Goal: Task Accomplishment & Management: Manage account settings

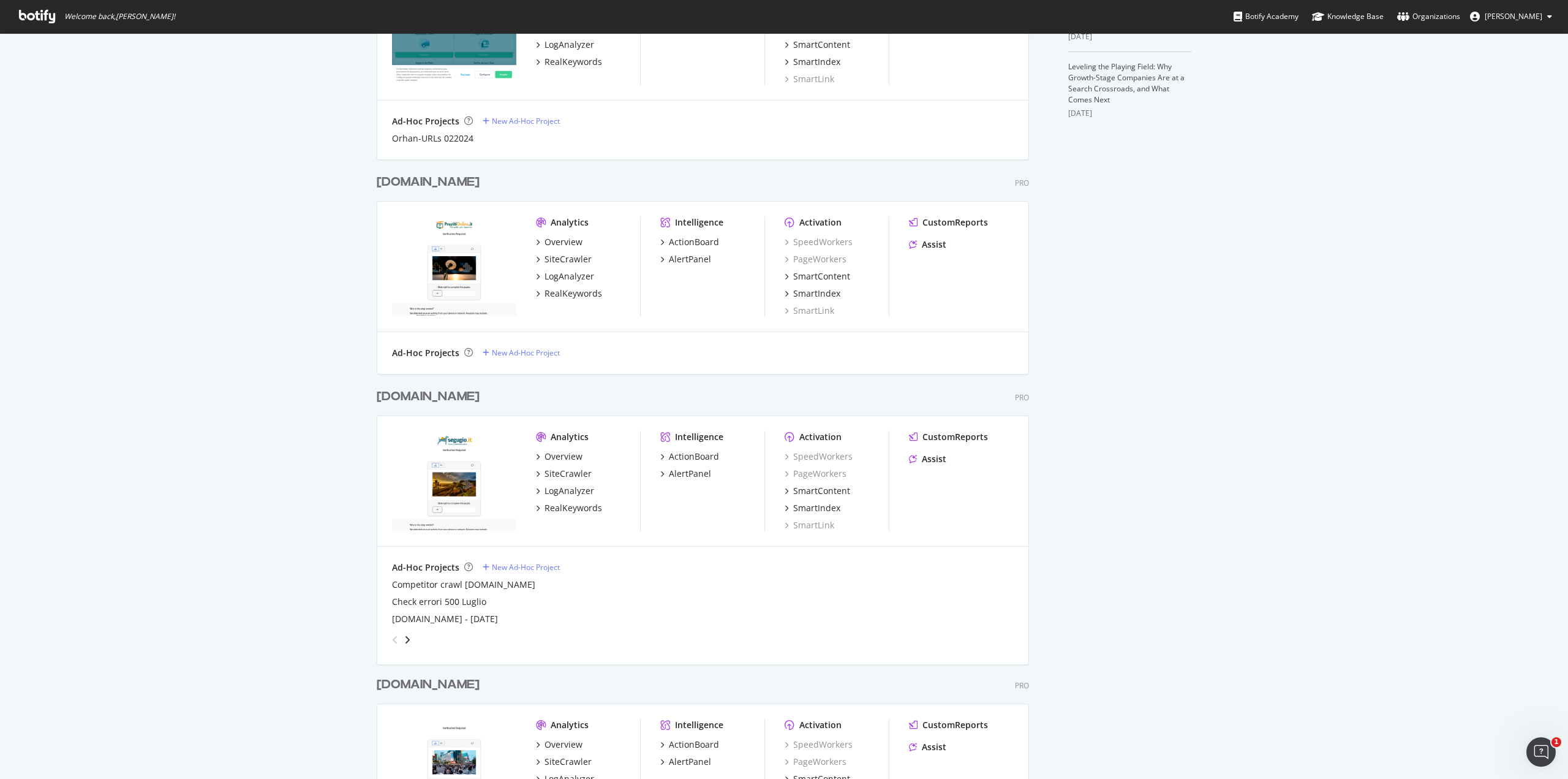
scroll to position [414, 0]
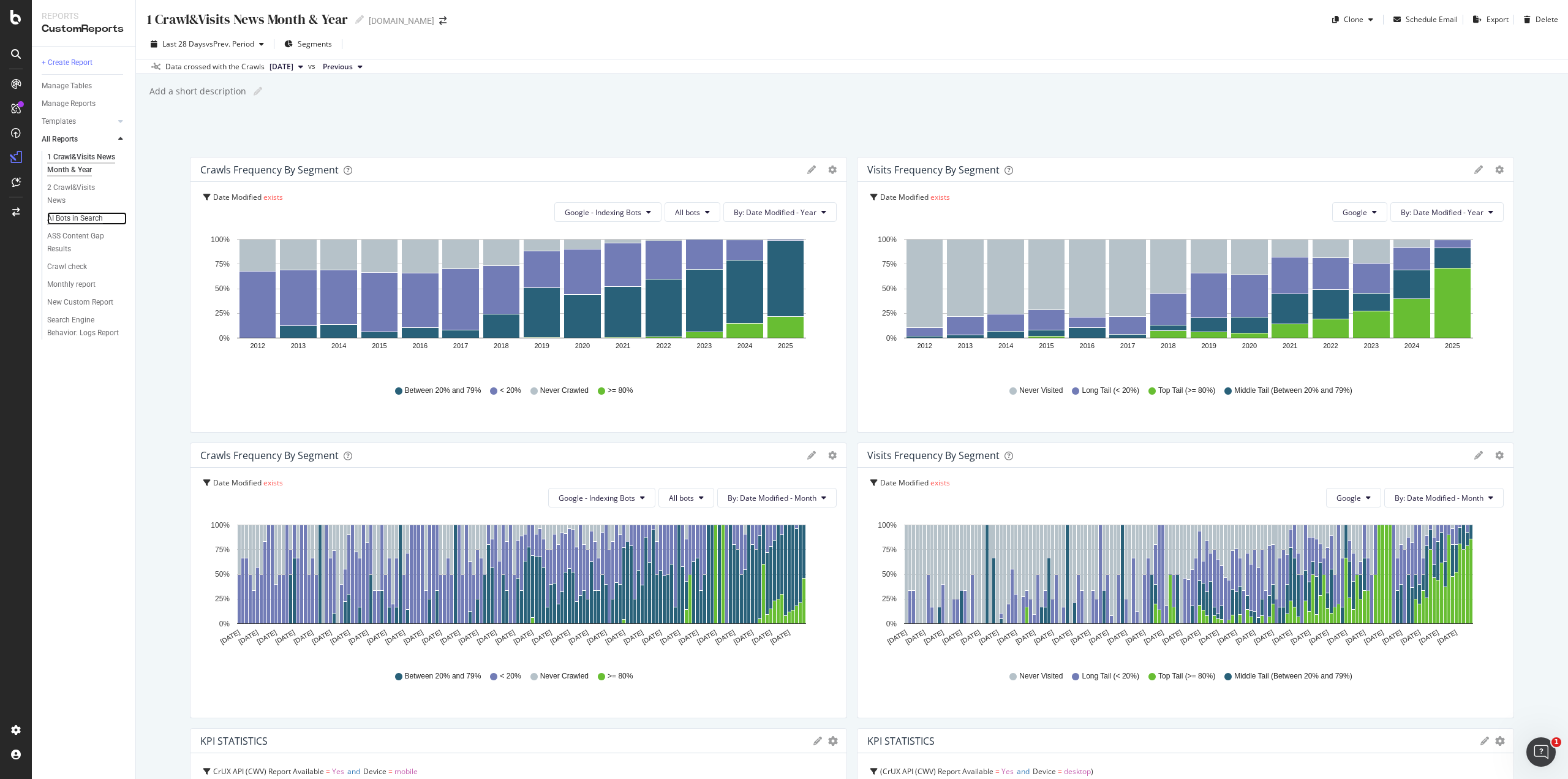
click at [82, 219] on div "AI Bots in Search" at bounding box center [75, 218] width 56 height 13
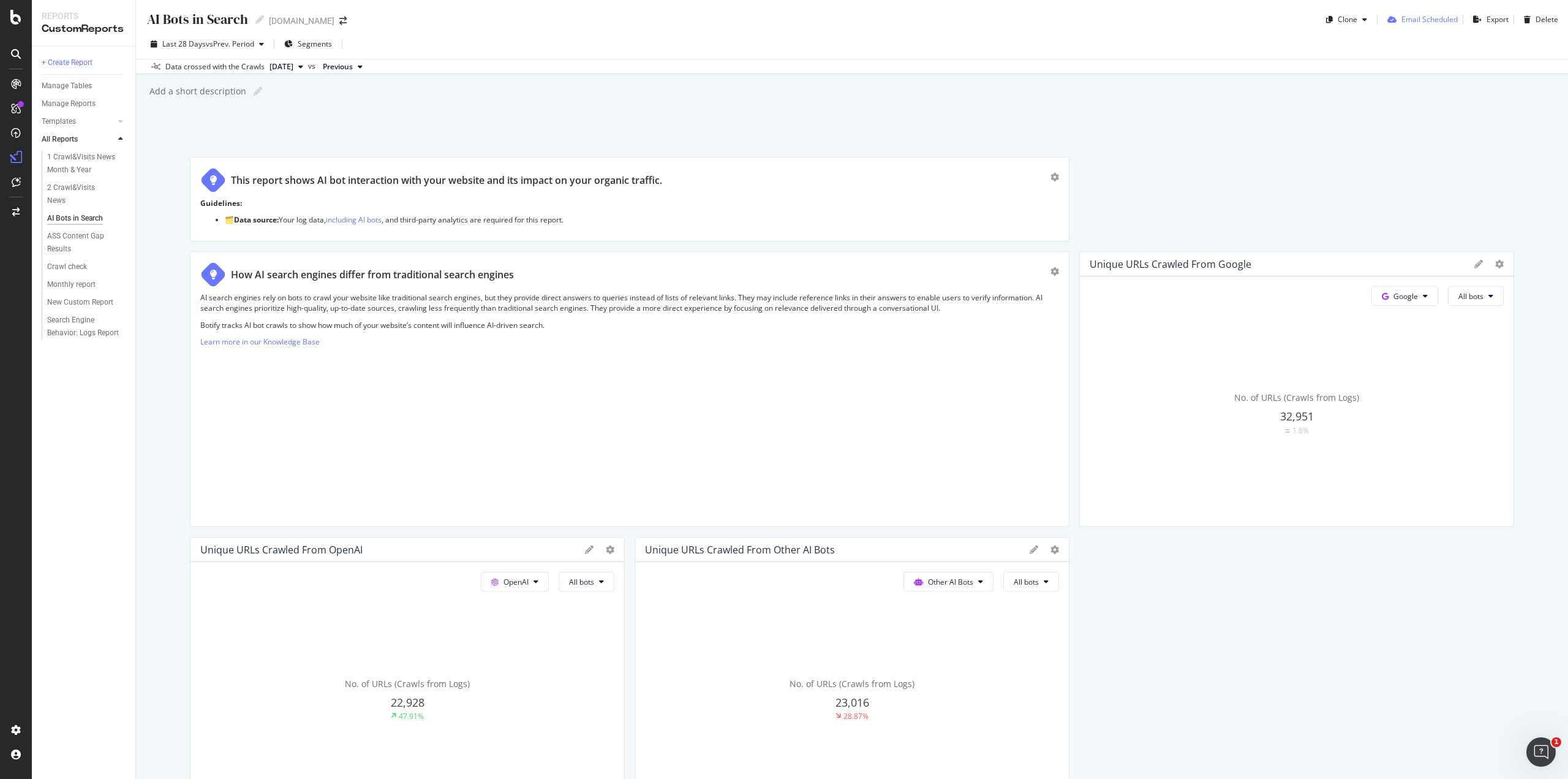
click at [1402, 18] on div "Email Scheduled" at bounding box center [1430, 19] width 57 height 10
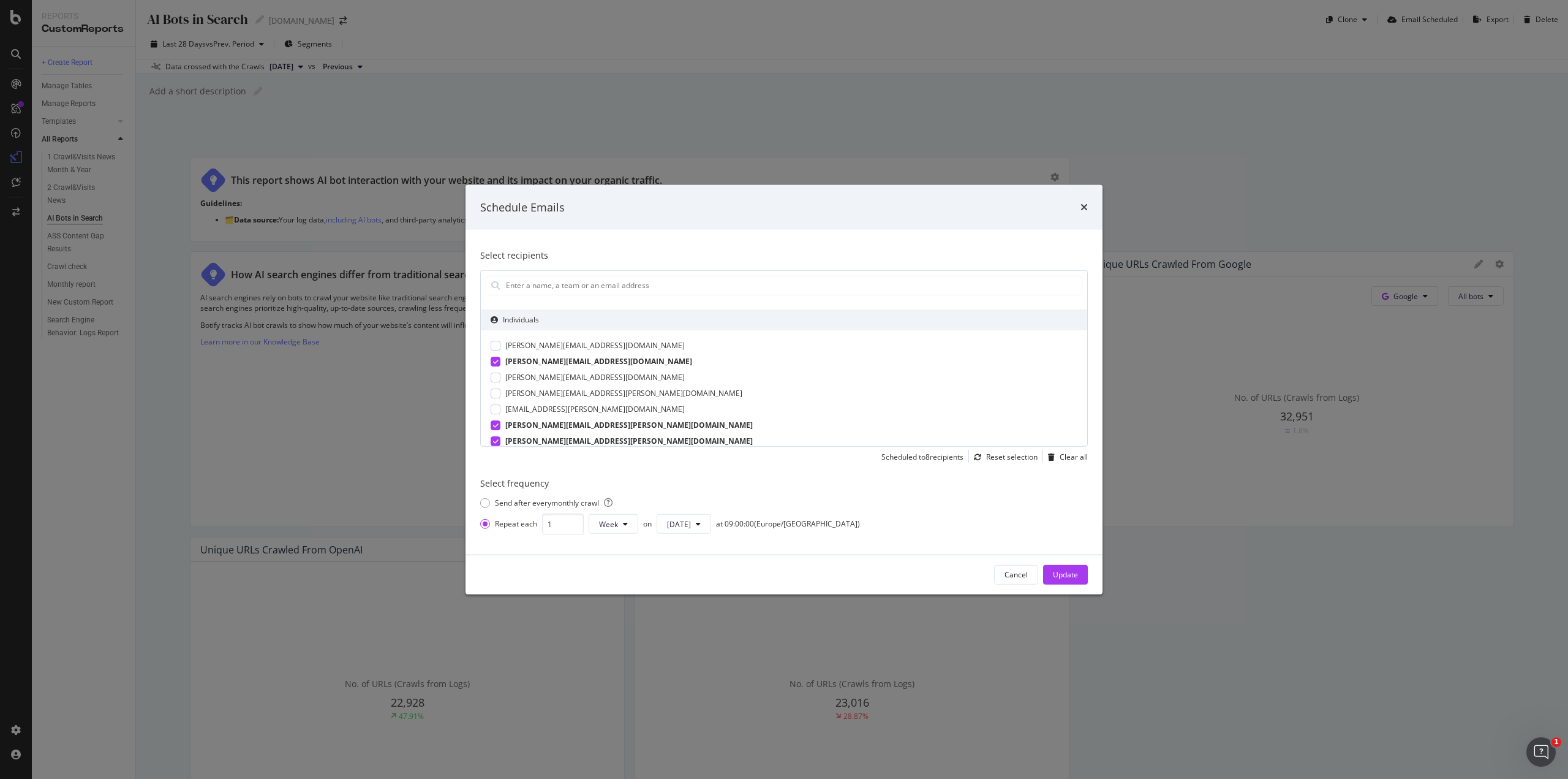
scroll to position [61, 0]
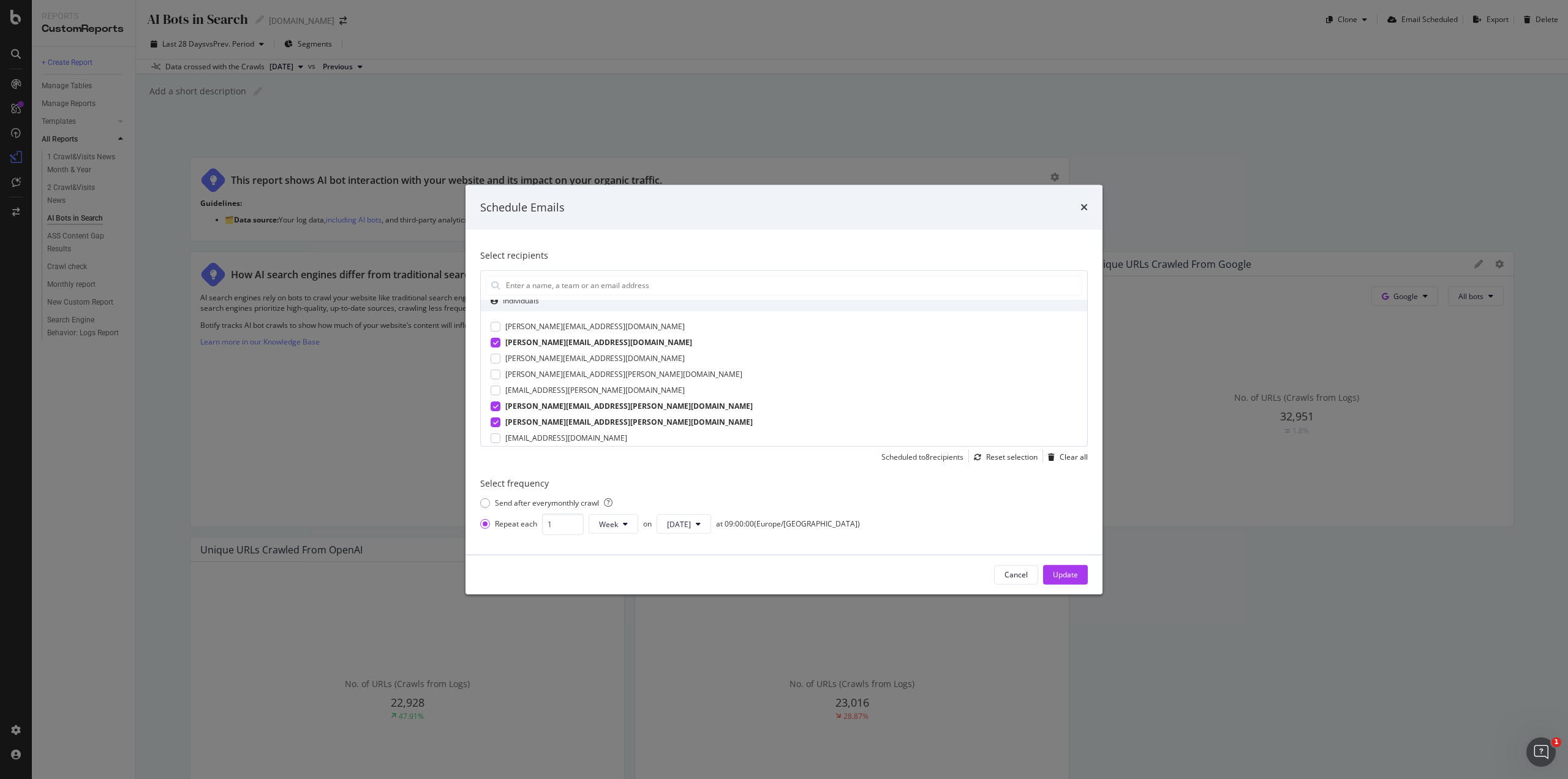
click at [500, 405] on div "modal" at bounding box center [495, 405] width 10 height 10
click at [501, 391] on div "[EMAIL_ADDRESS][PERSON_NAME][DOMAIN_NAME]" at bounding box center [784, 390] width 587 height 11
click at [500, 393] on div "modal" at bounding box center [495, 392] width 10 height 10
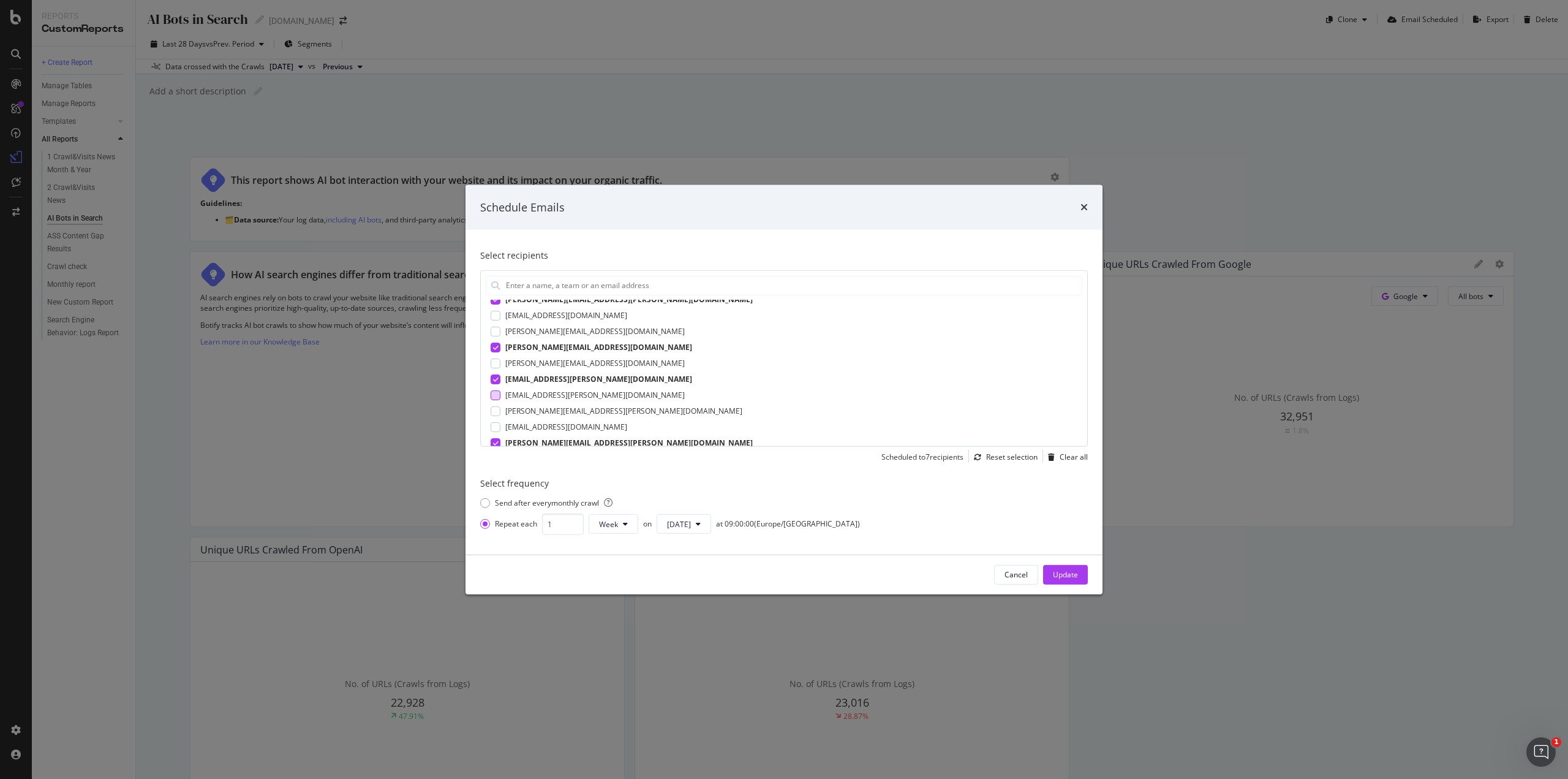
scroll to position [244, 0]
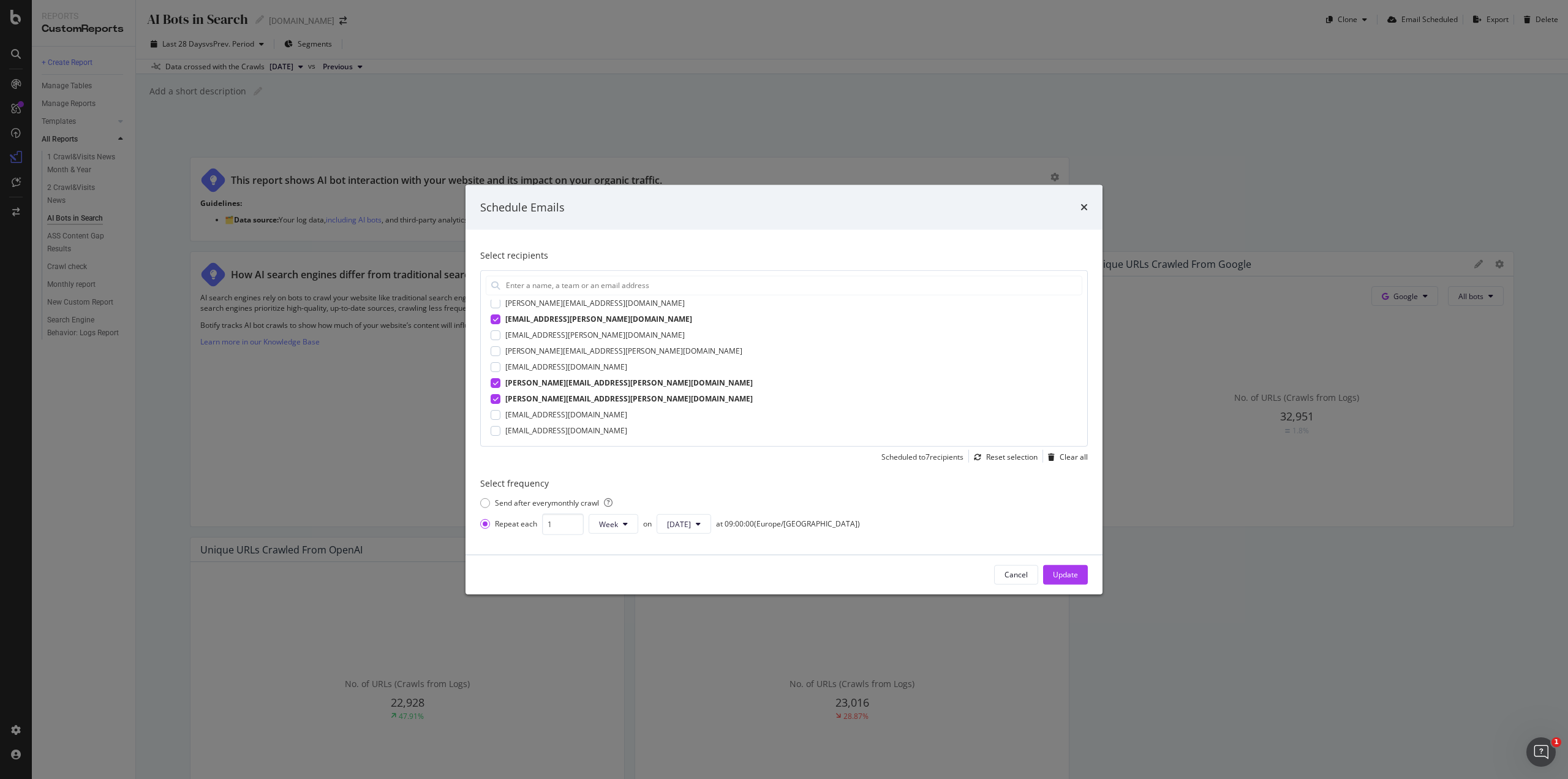
click at [500, 384] on div "modal" at bounding box center [495, 382] width 10 height 10
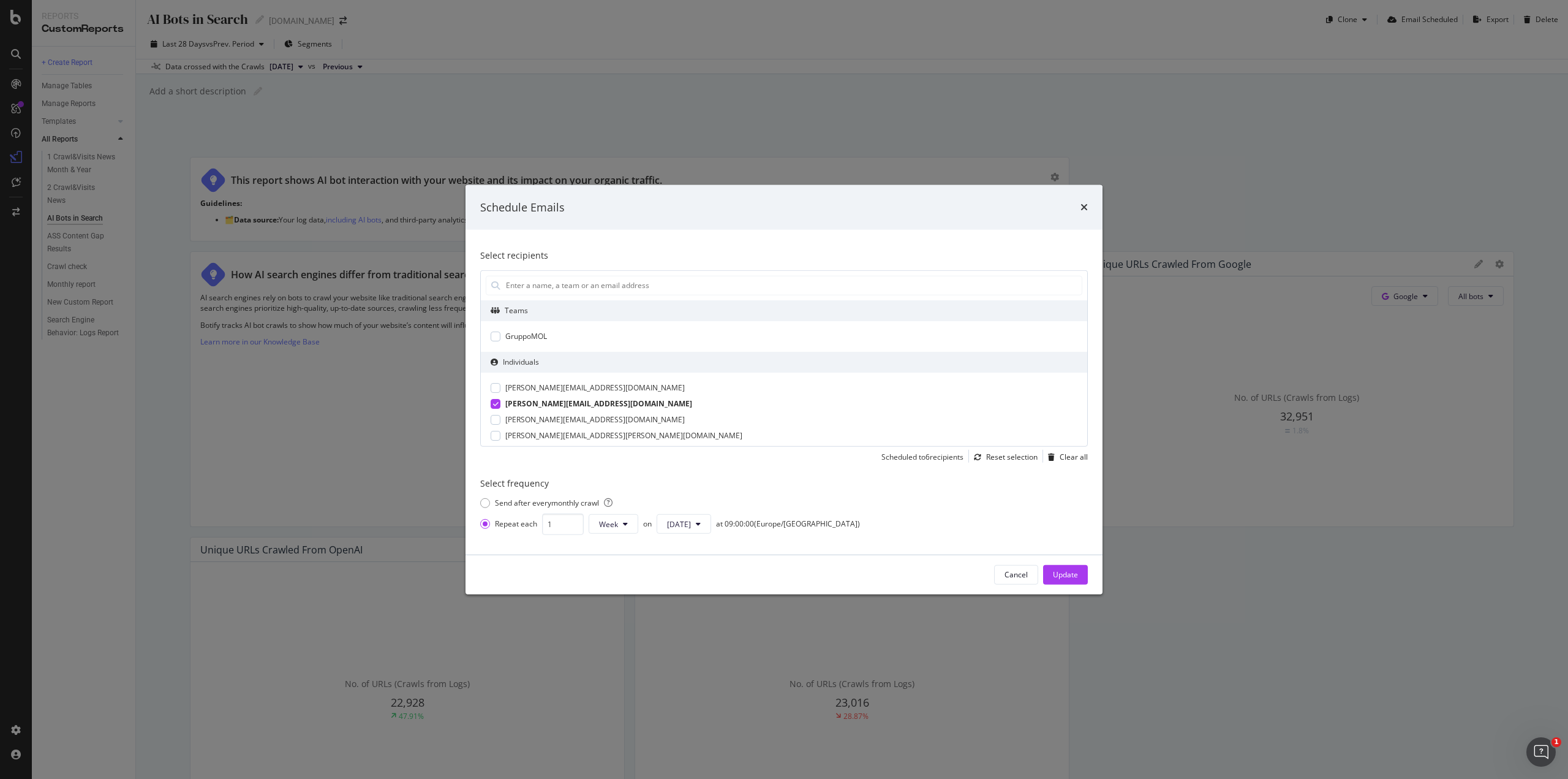
click at [495, 403] on icon "modal" at bounding box center [495, 403] width 6 height 6
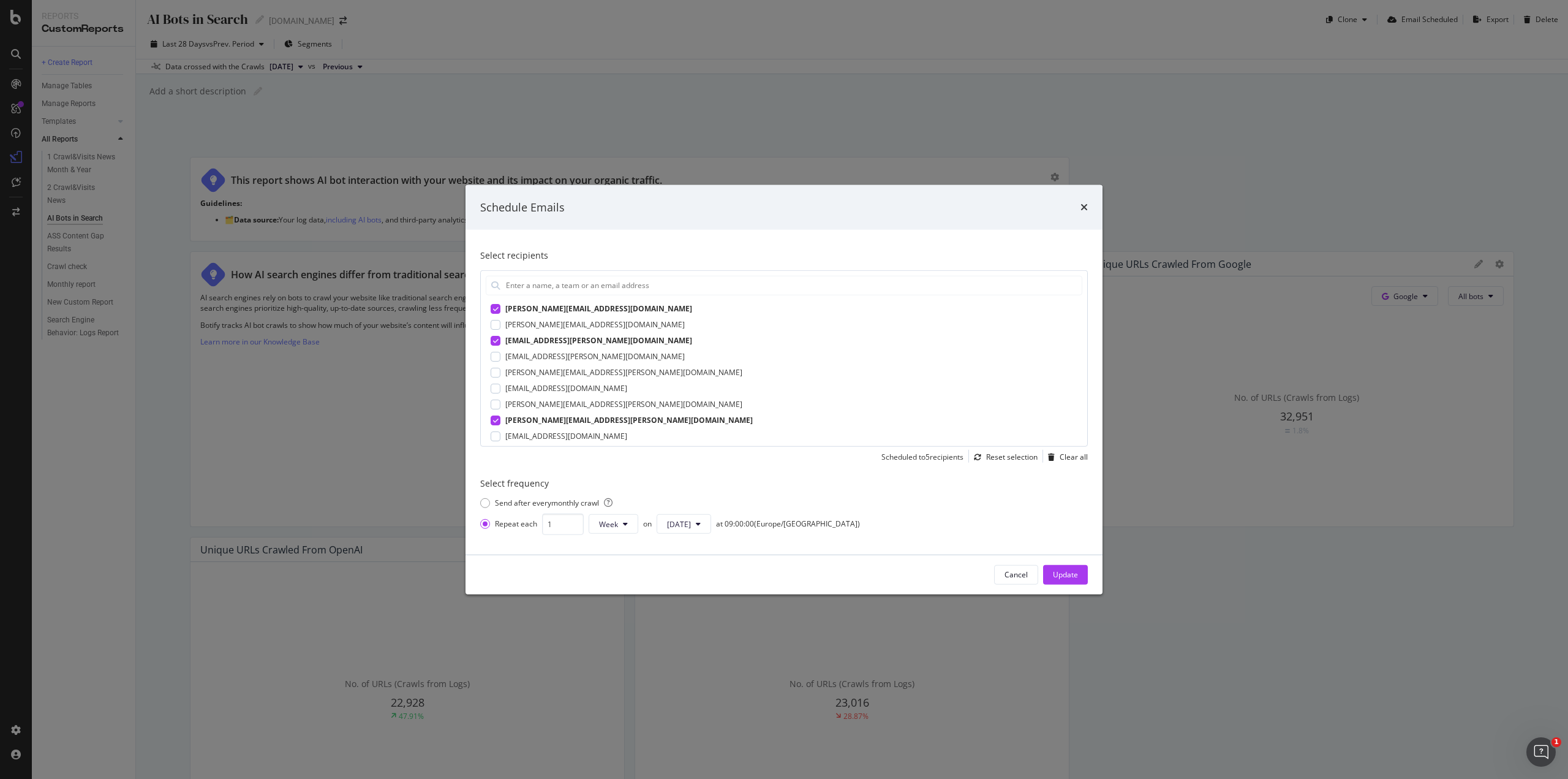
scroll to position [244, 0]
click at [497, 385] on div "modal" at bounding box center [495, 382] width 10 height 10
click at [497, 398] on icon "modal" at bounding box center [495, 398] width 6 height 6
click at [497, 359] on icon "modal" at bounding box center [495, 361] width 6 height 6
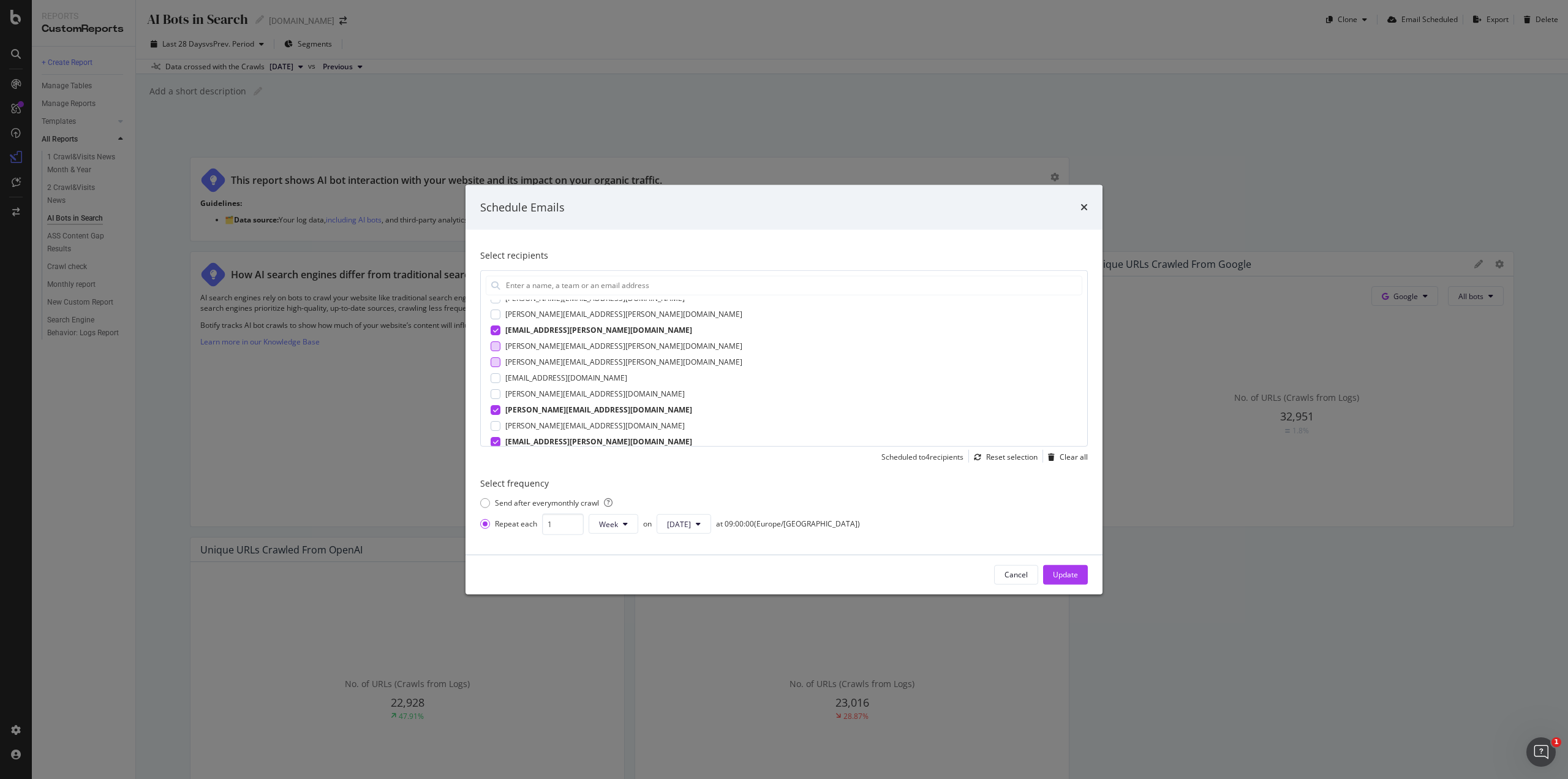
click at [497, 344] on div "modal" at bounding box center [495, 345] width 10 height 10
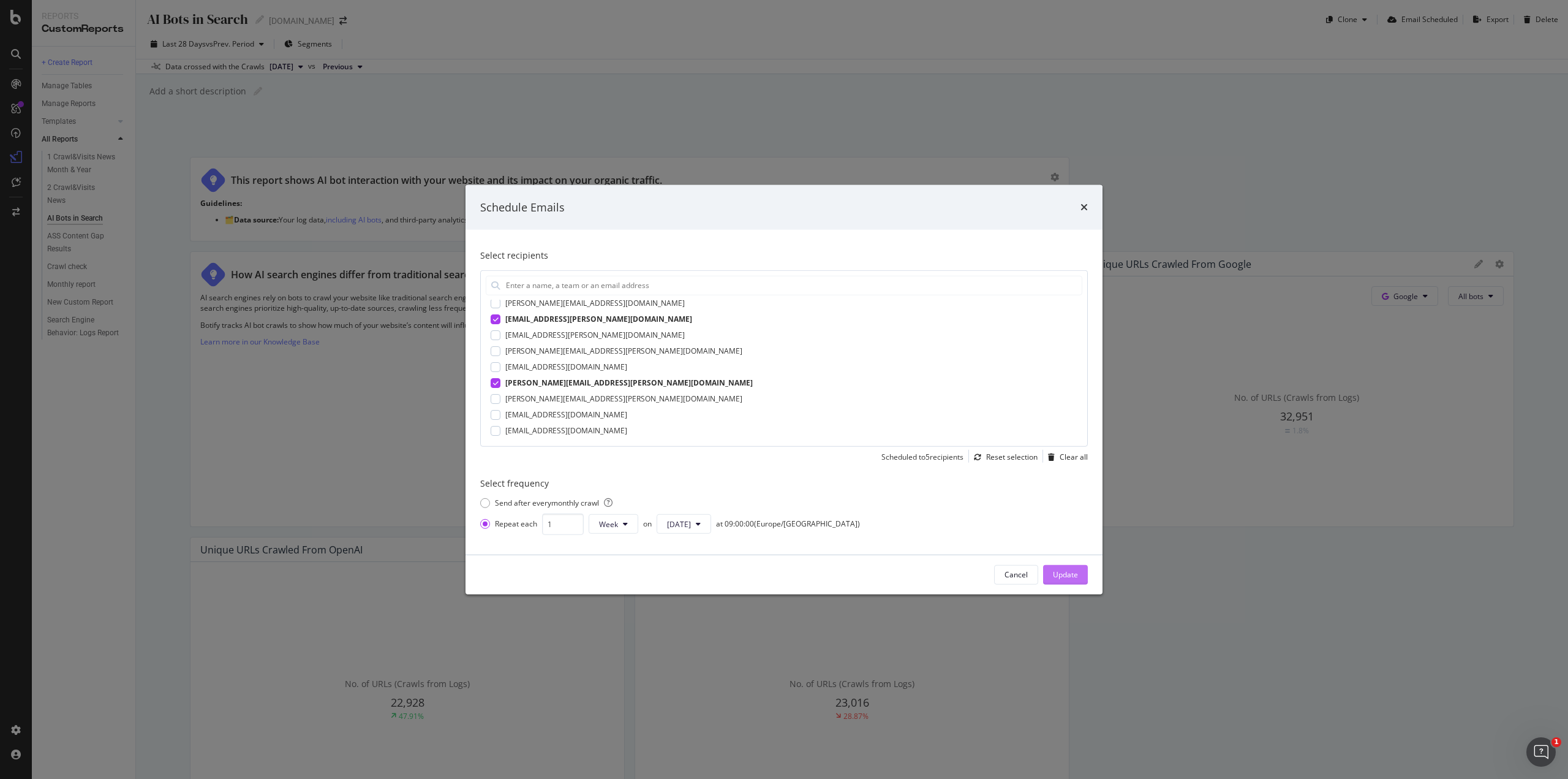
click at [1060, 575] on div "Update" at bounding box center [1066, 574] width 25 height 10
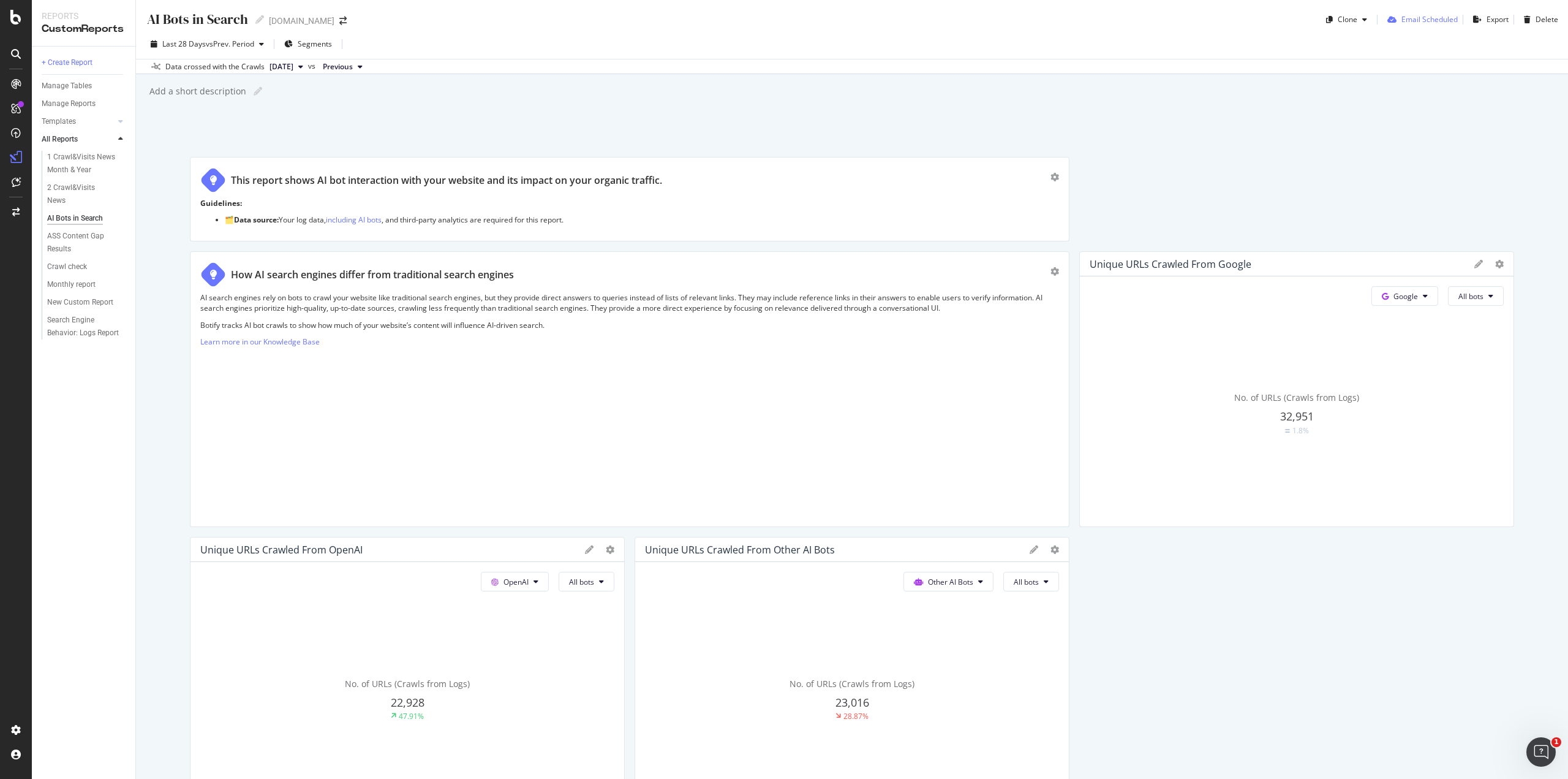
click at [1429, 24] on div "Email Scheduled" at bounding box center [1420, 19] width 75 height 18
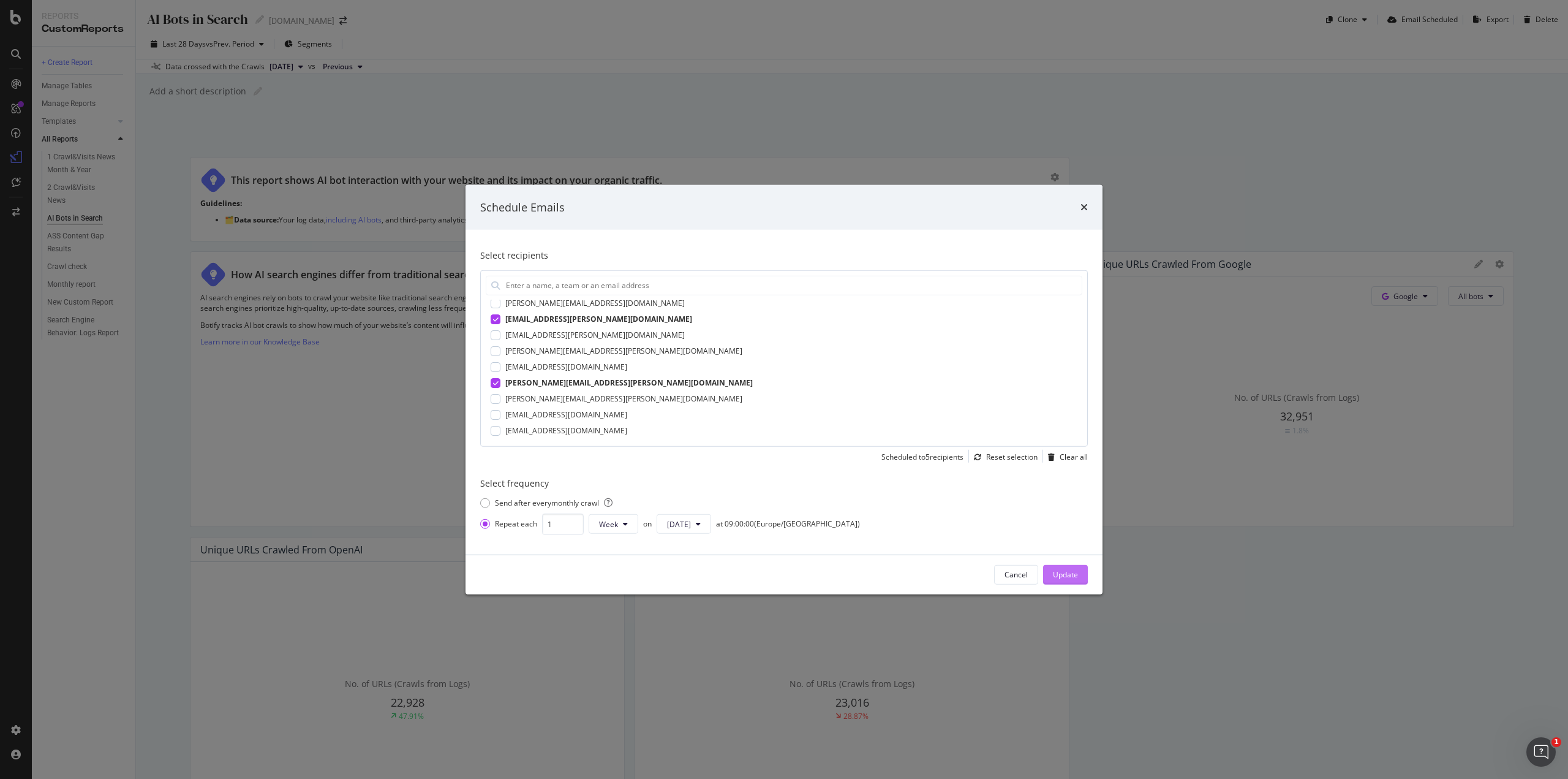
click at [1056, 575] on div "Update" at bounding box center [1066, 574] width 25 height 10
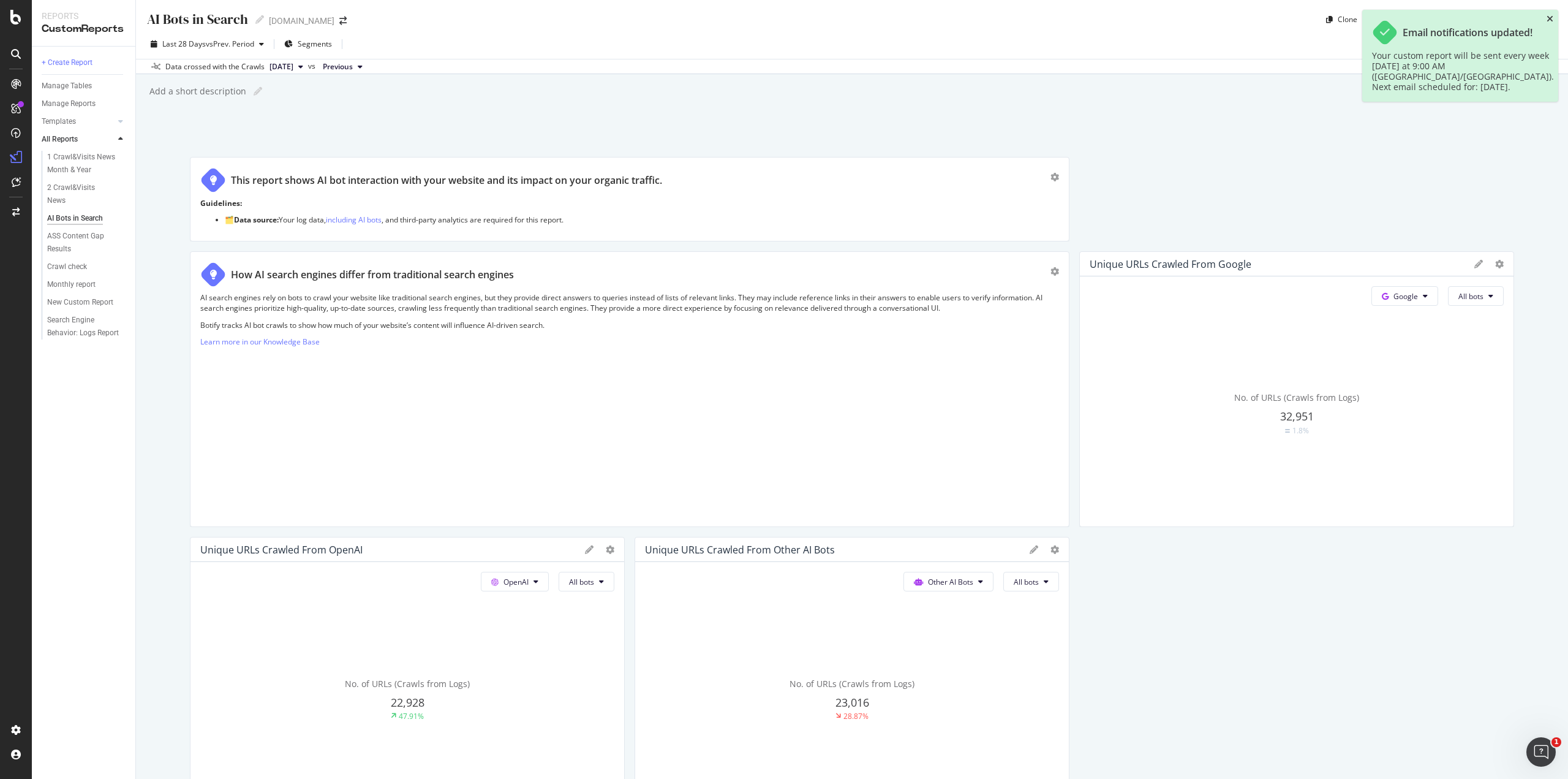
click at [1552, 15] on icon "close toast" at bounding box center [1550, 19] width 7 height 8
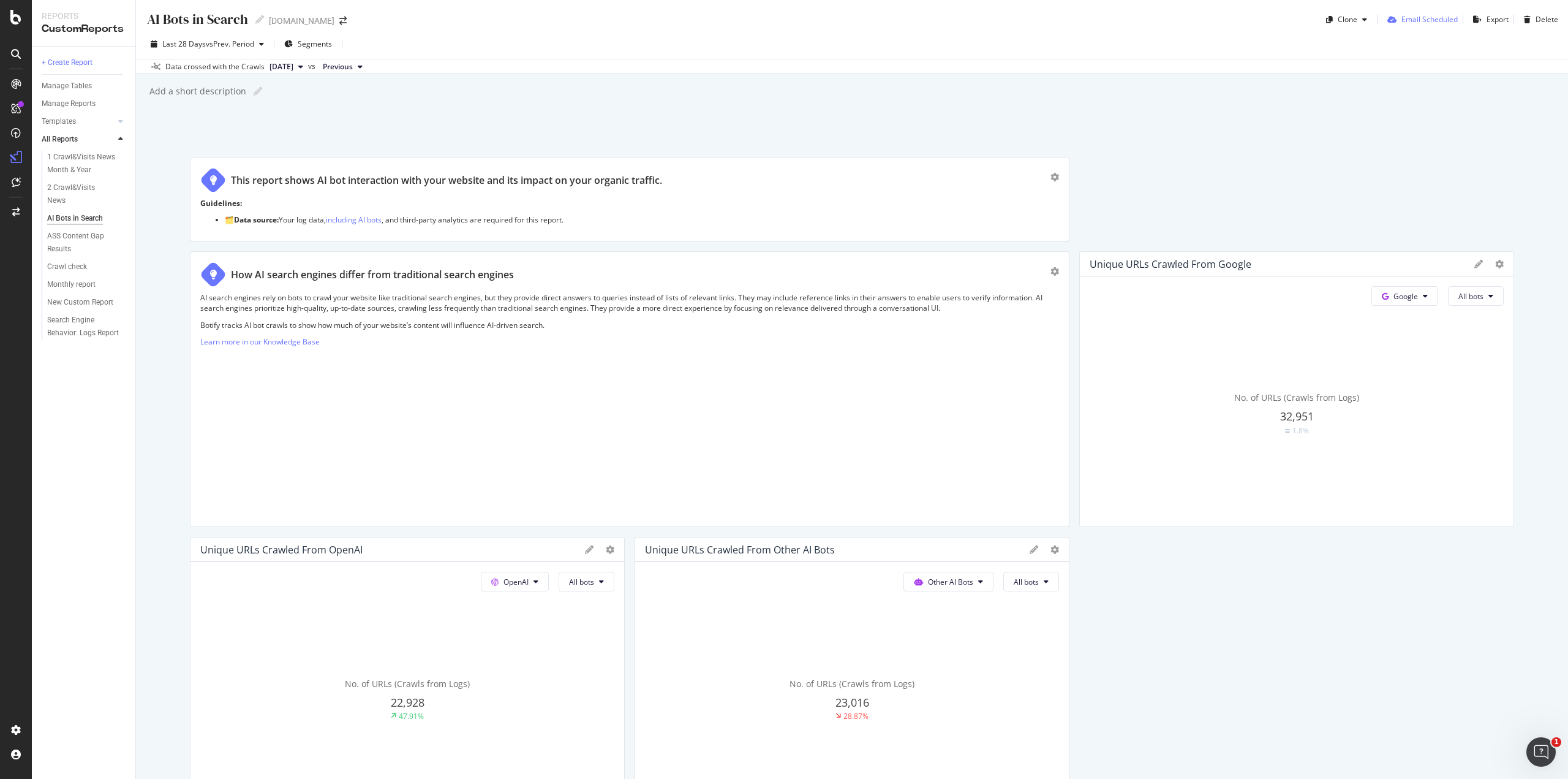
click at [1432, 19] on div "Email Scheduled" at bounding box center [1430, 19] width 57 height 10
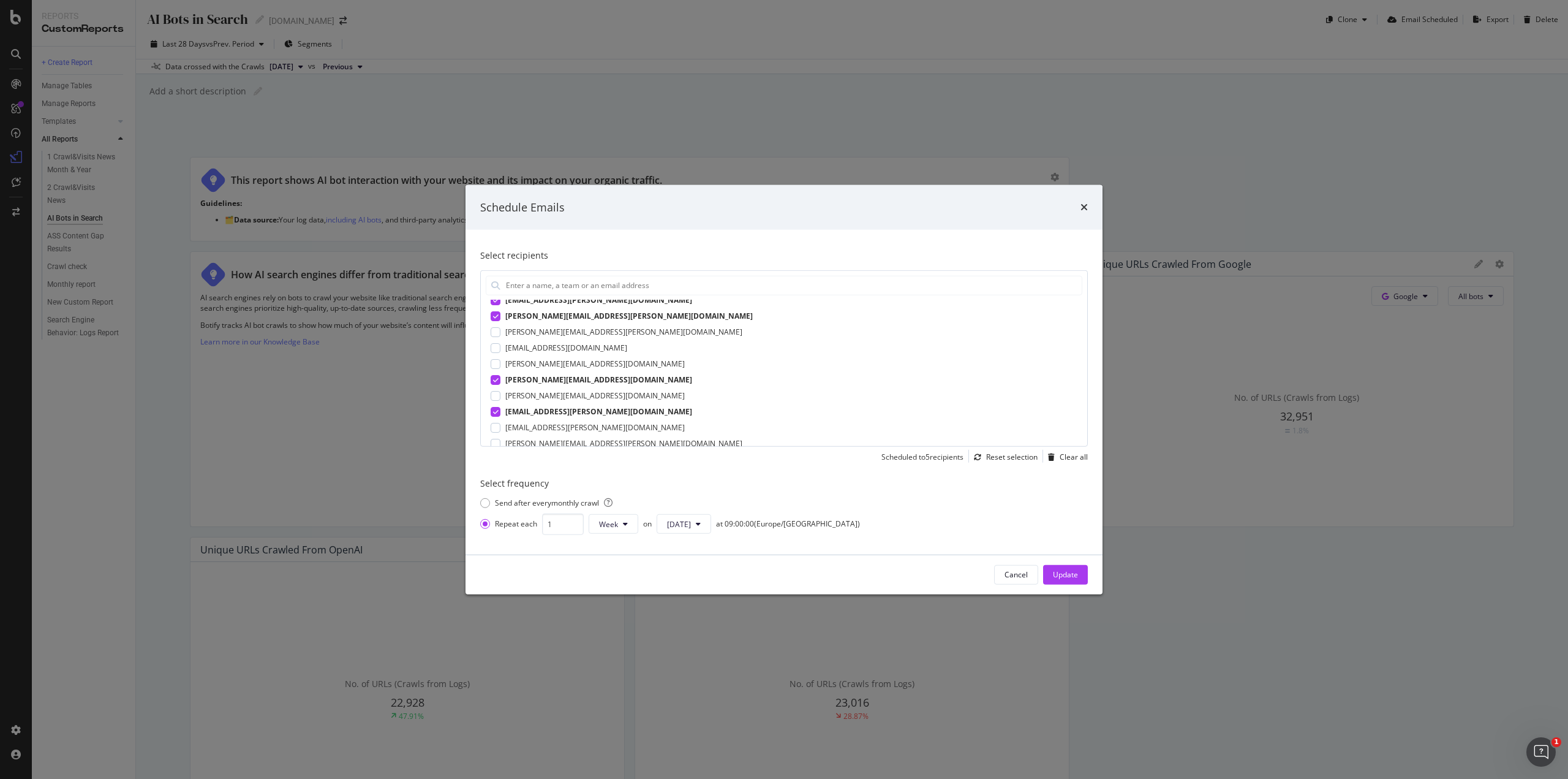
scroll to position [183, 0]
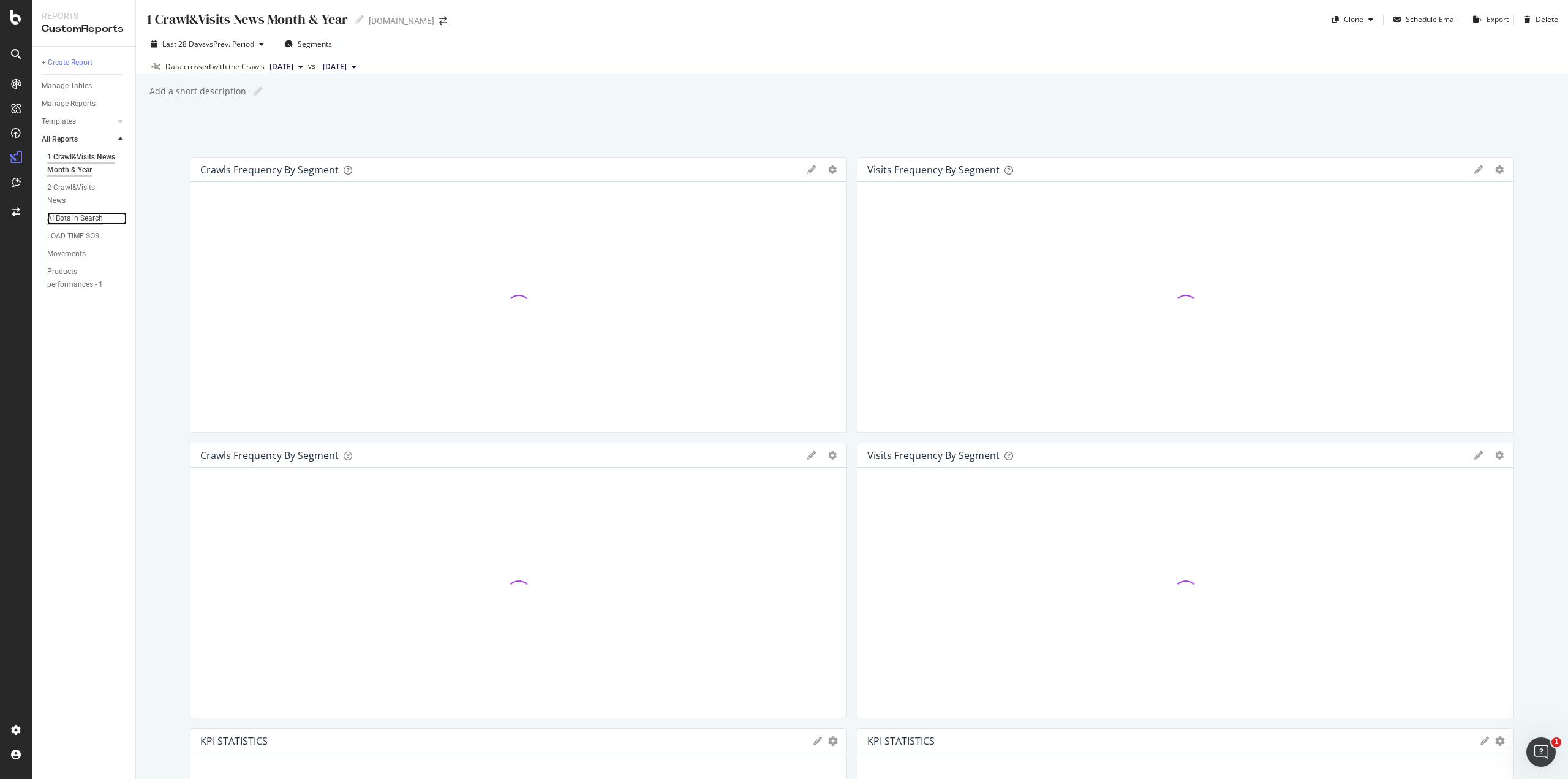
click at [97, 220] on div "AI Bots in Search" at bounding box center [75, 218] width 56 height 13
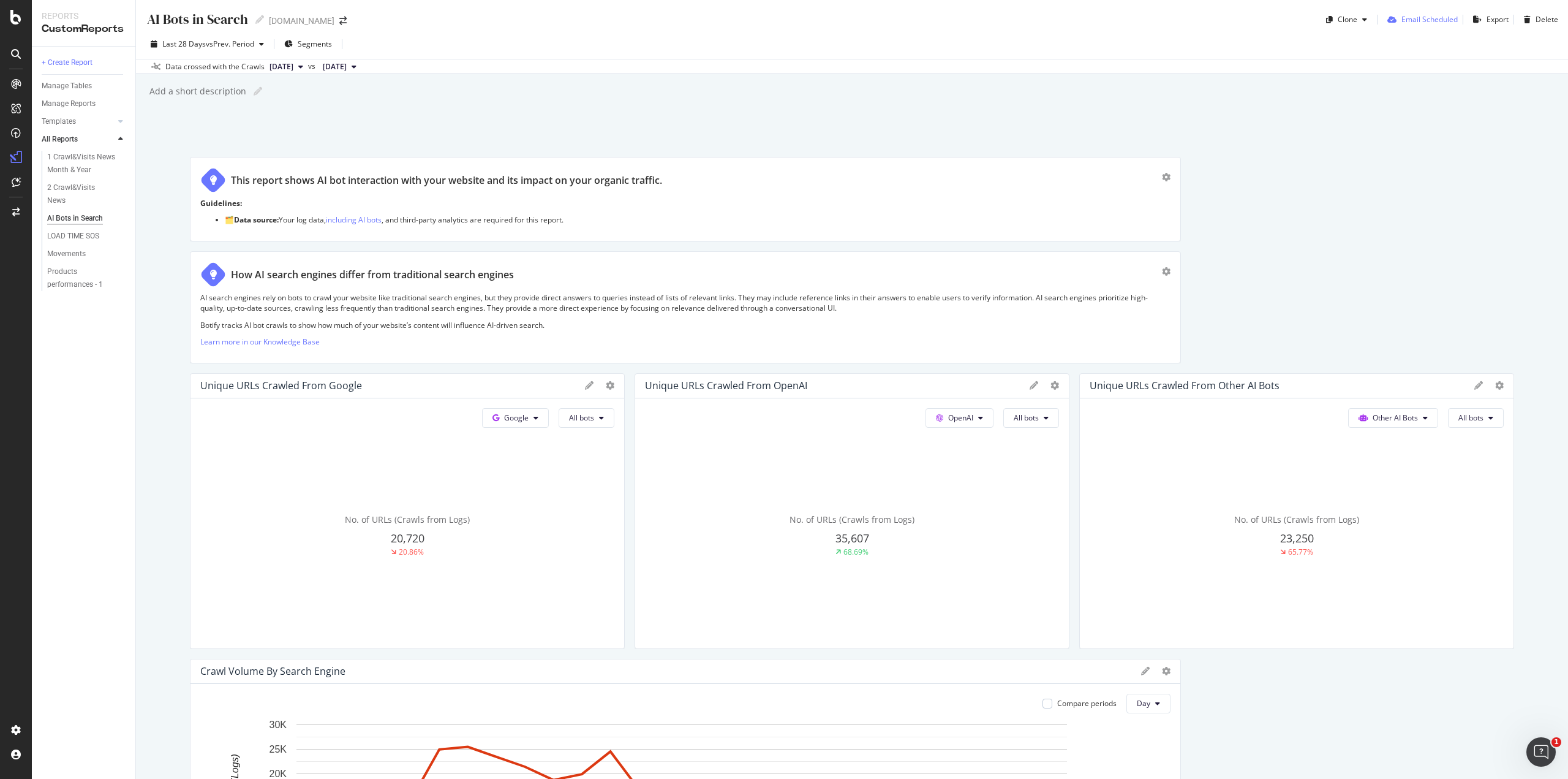
click at [1402, 15] on div "Email Scheduled" at bounding box center [1430, 19] width 57 height 10
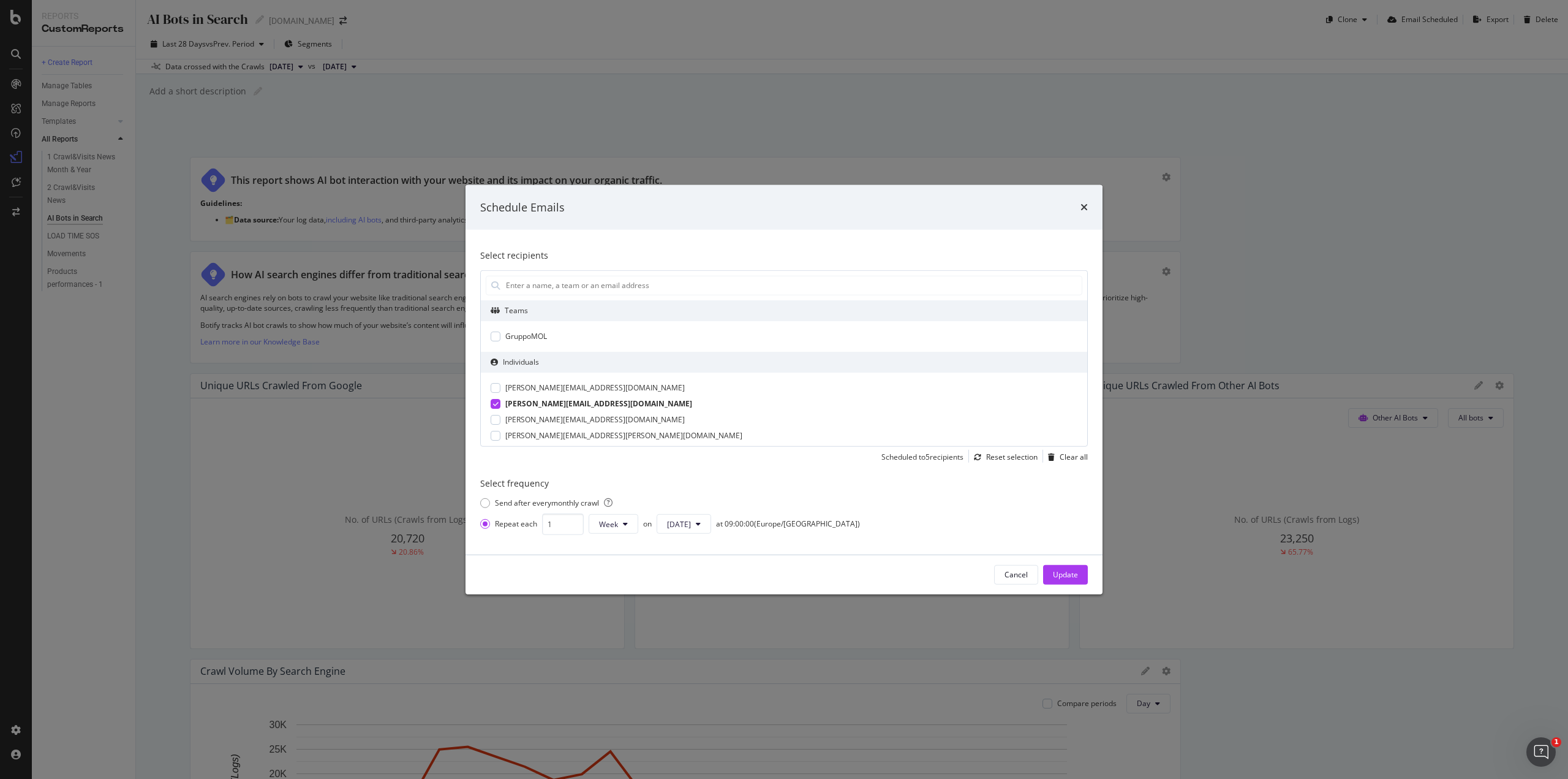
click at [497, 403] on icon "modal" at bounding box center [495, 403] width 6 height 6
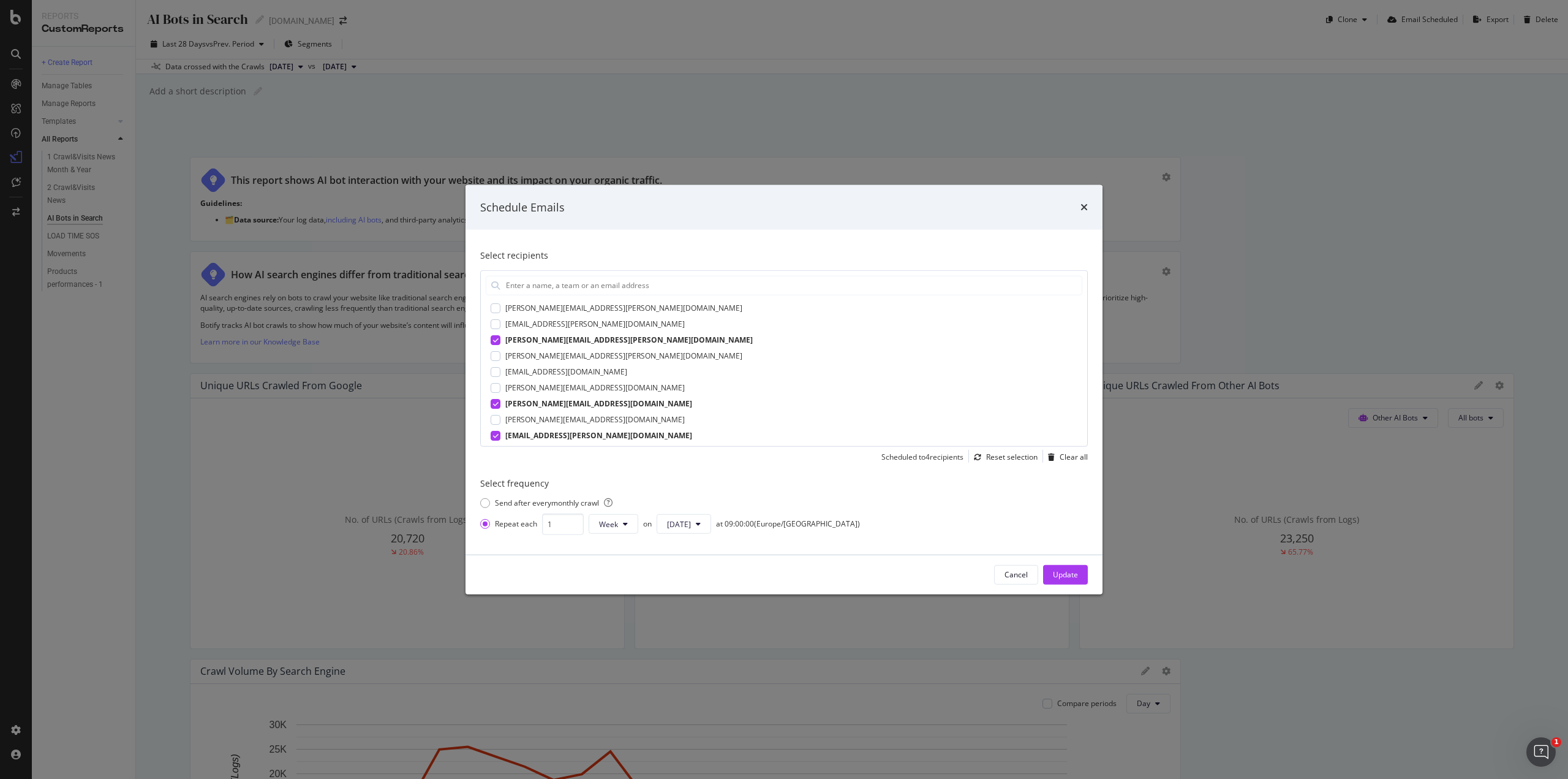
scroll to position [105, 0]
click at [497, 343] on div "modal" at bounding box center [495, 345] width 10 height 10
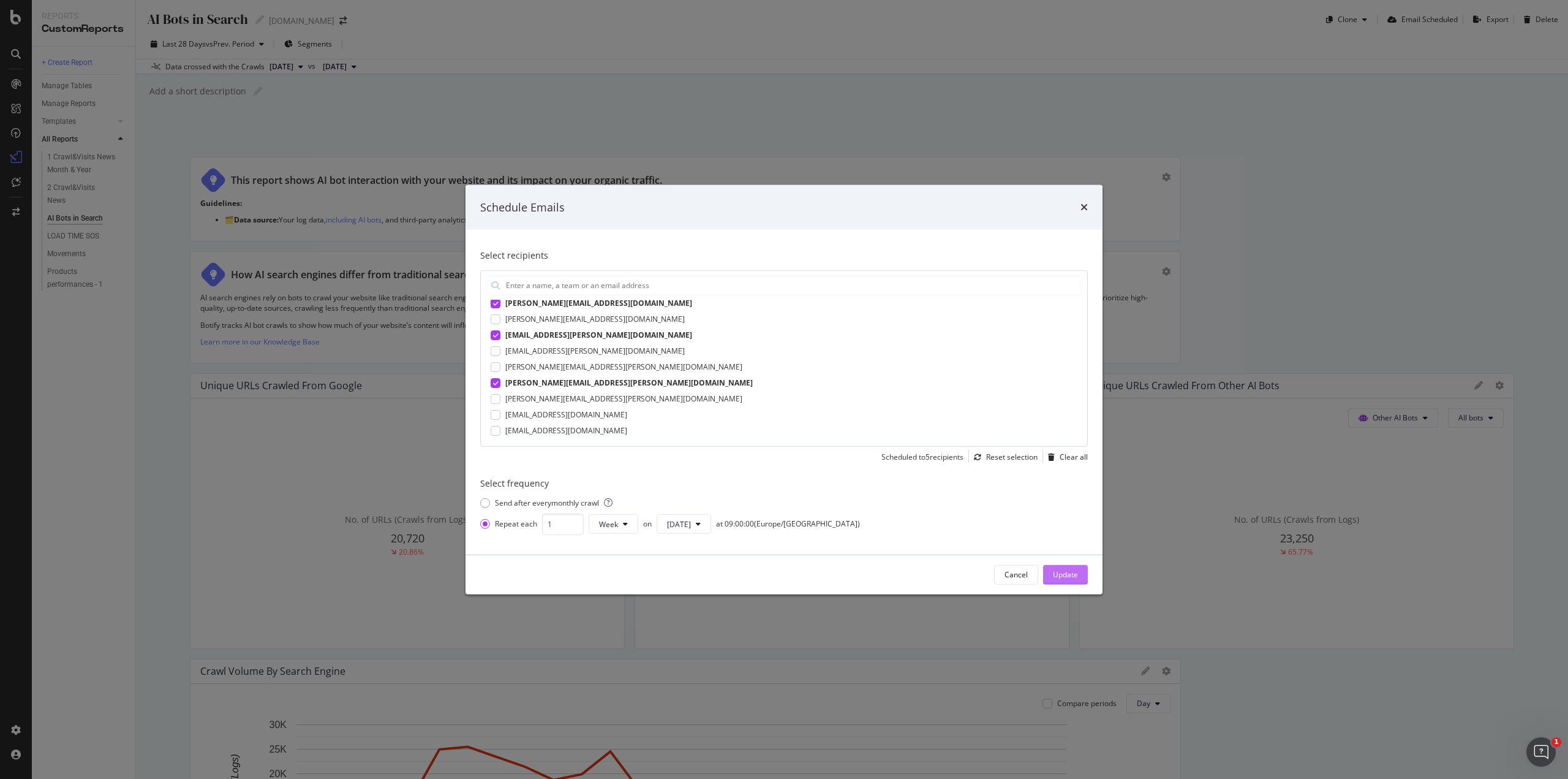
click at [1072, 575] on div "Update" at bounding box center [1066, 574] width 25 height 10
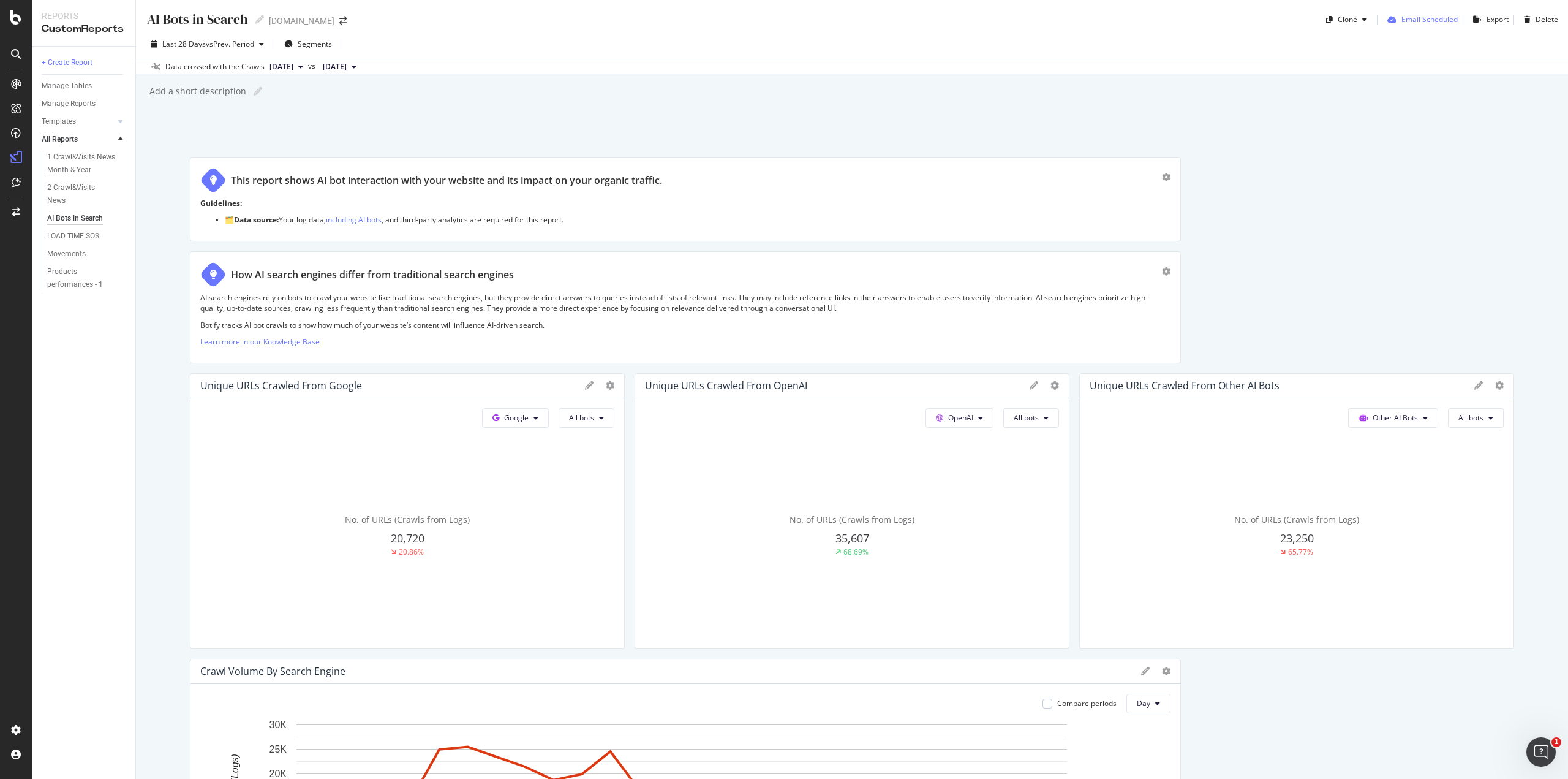
click at [1402, 21] on div "Email Scheduled" at bounding box center [1430, 19] width 57 height 10
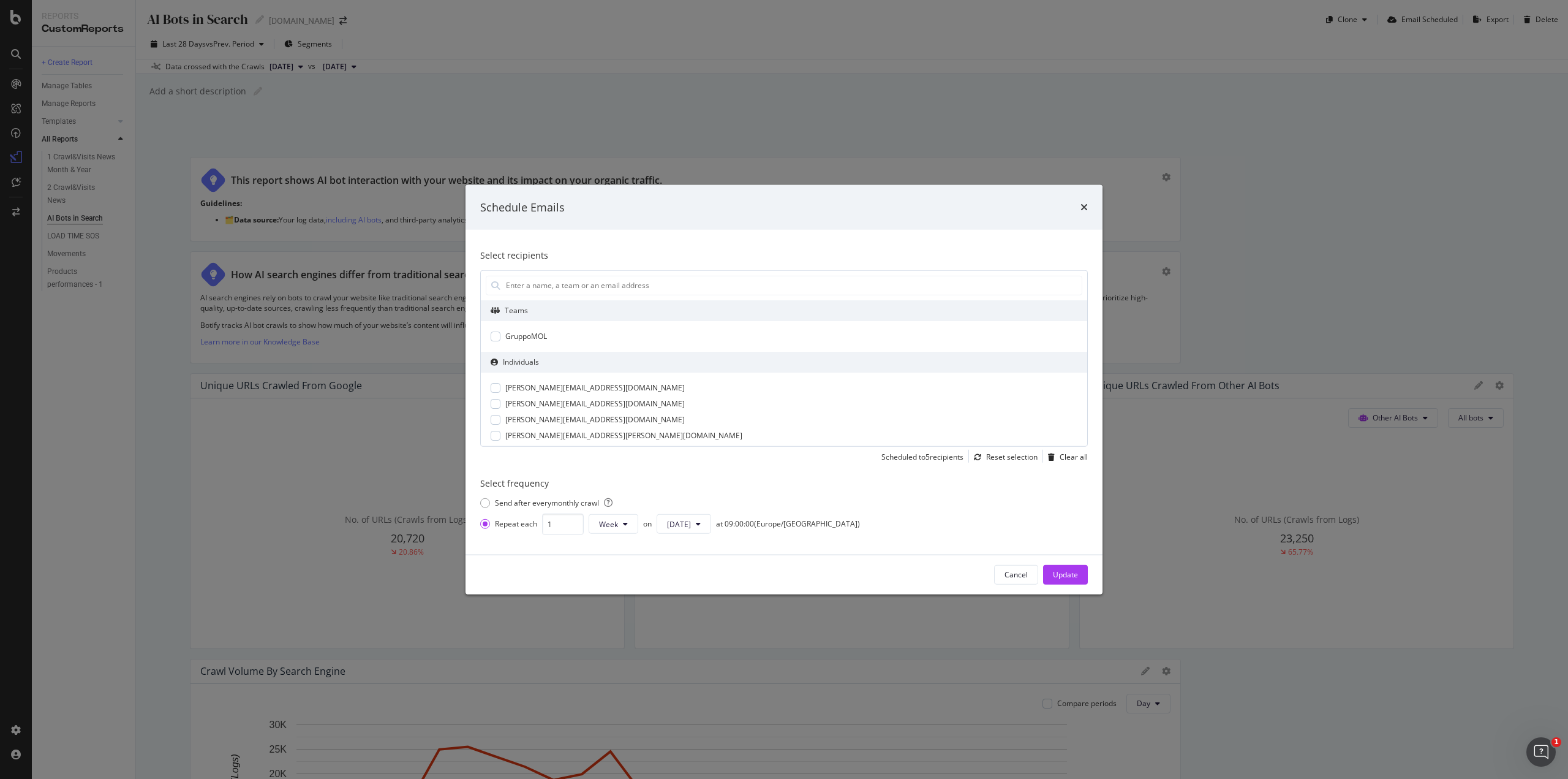
scroll to position [61, 0]
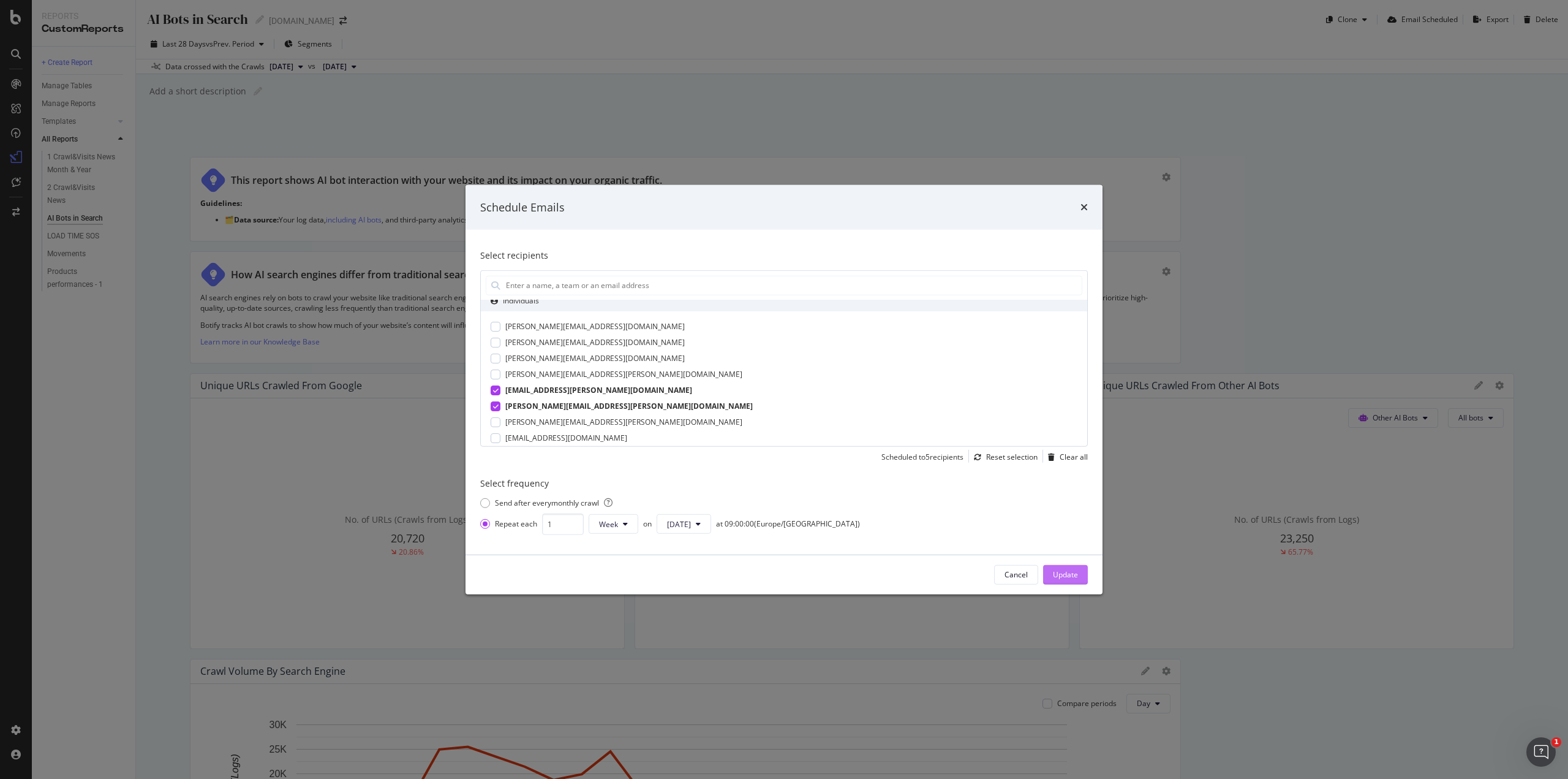
click at [1081, 575] on button "Update" at bounding box center [1066, 575] width 45 height 20
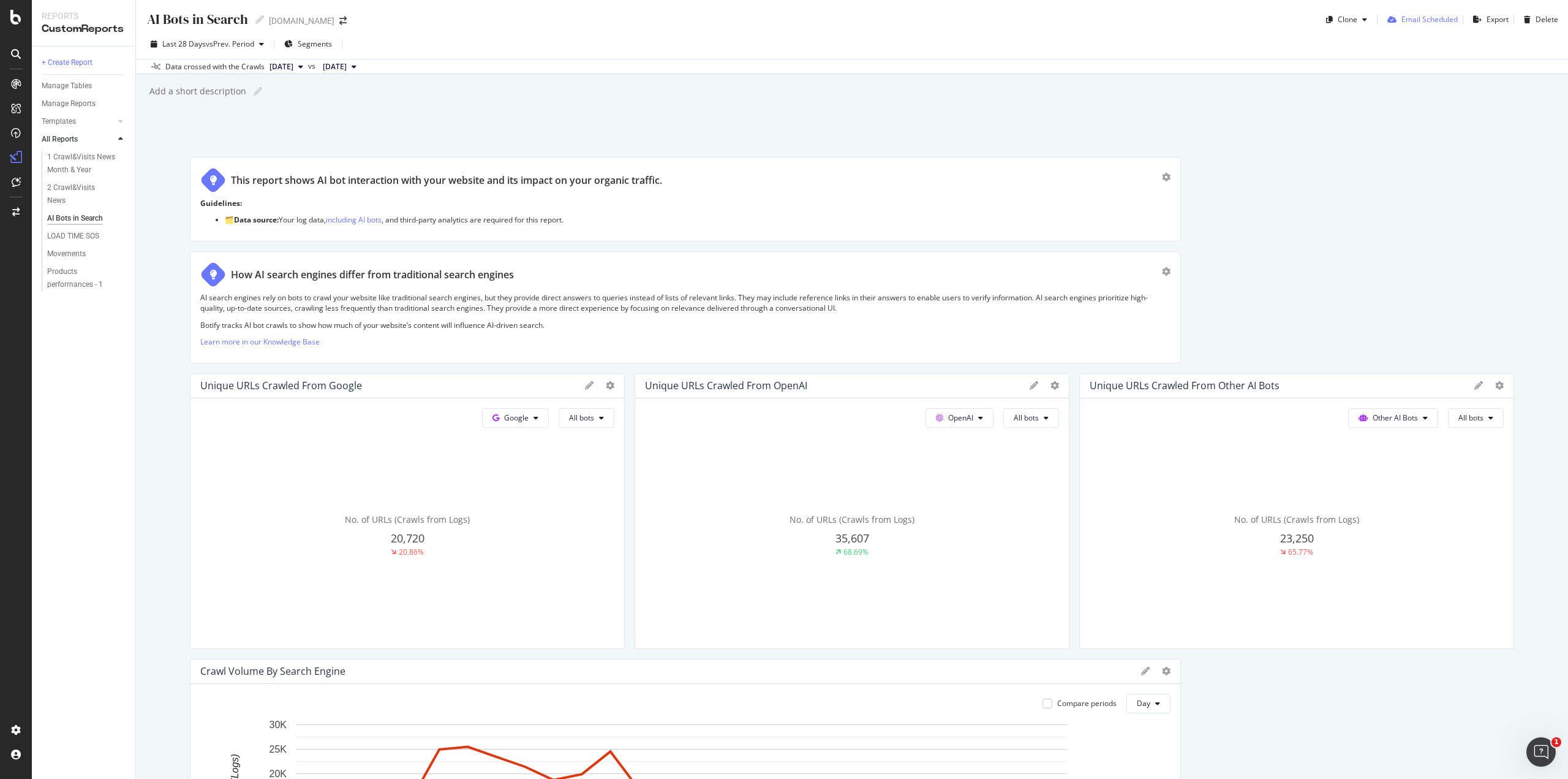
click at [1402, 23] on div "Email Scheduled" at bounding box center [1430, 19] width 57 height 10
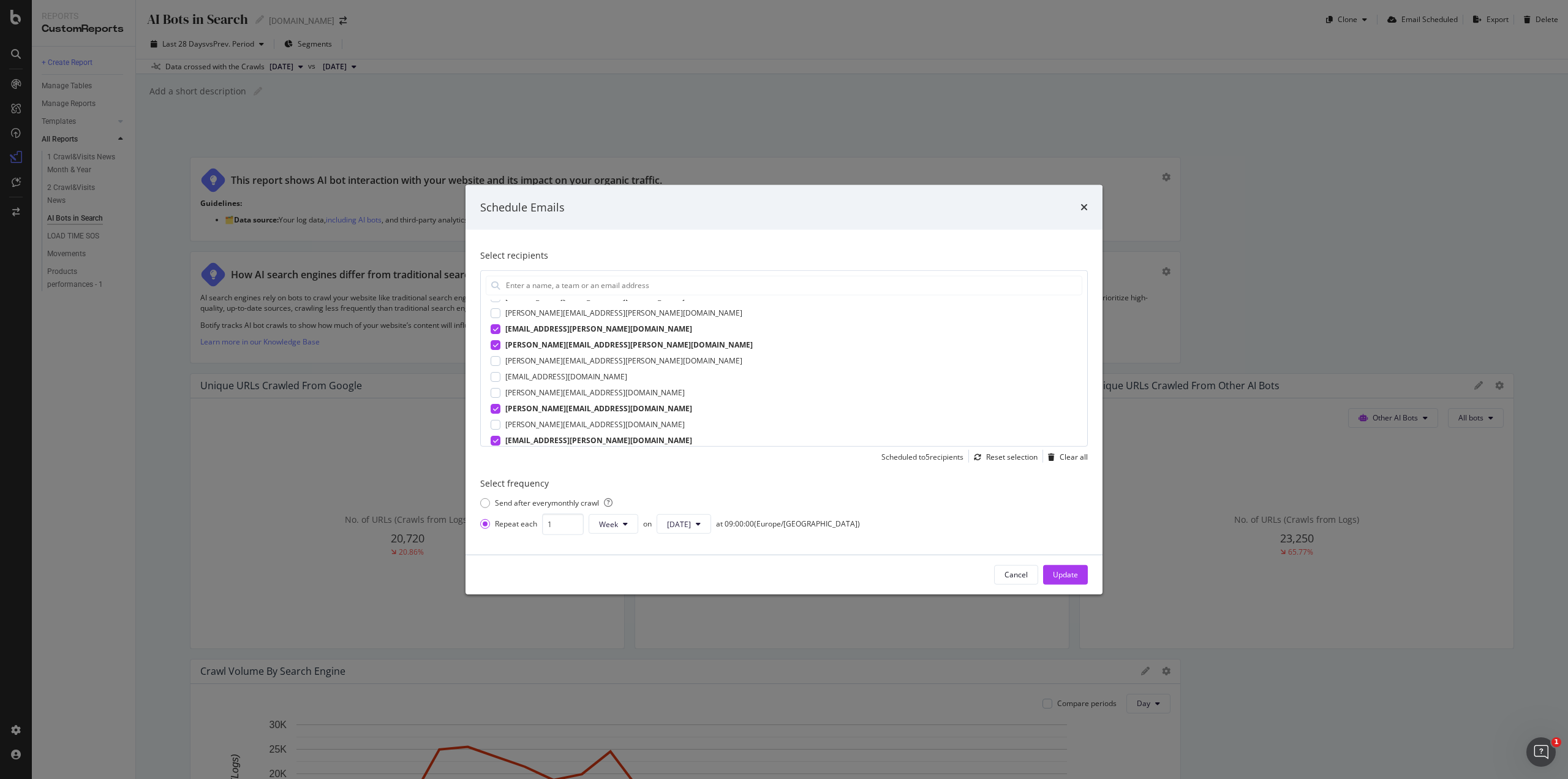
scroll to position [183, 0]
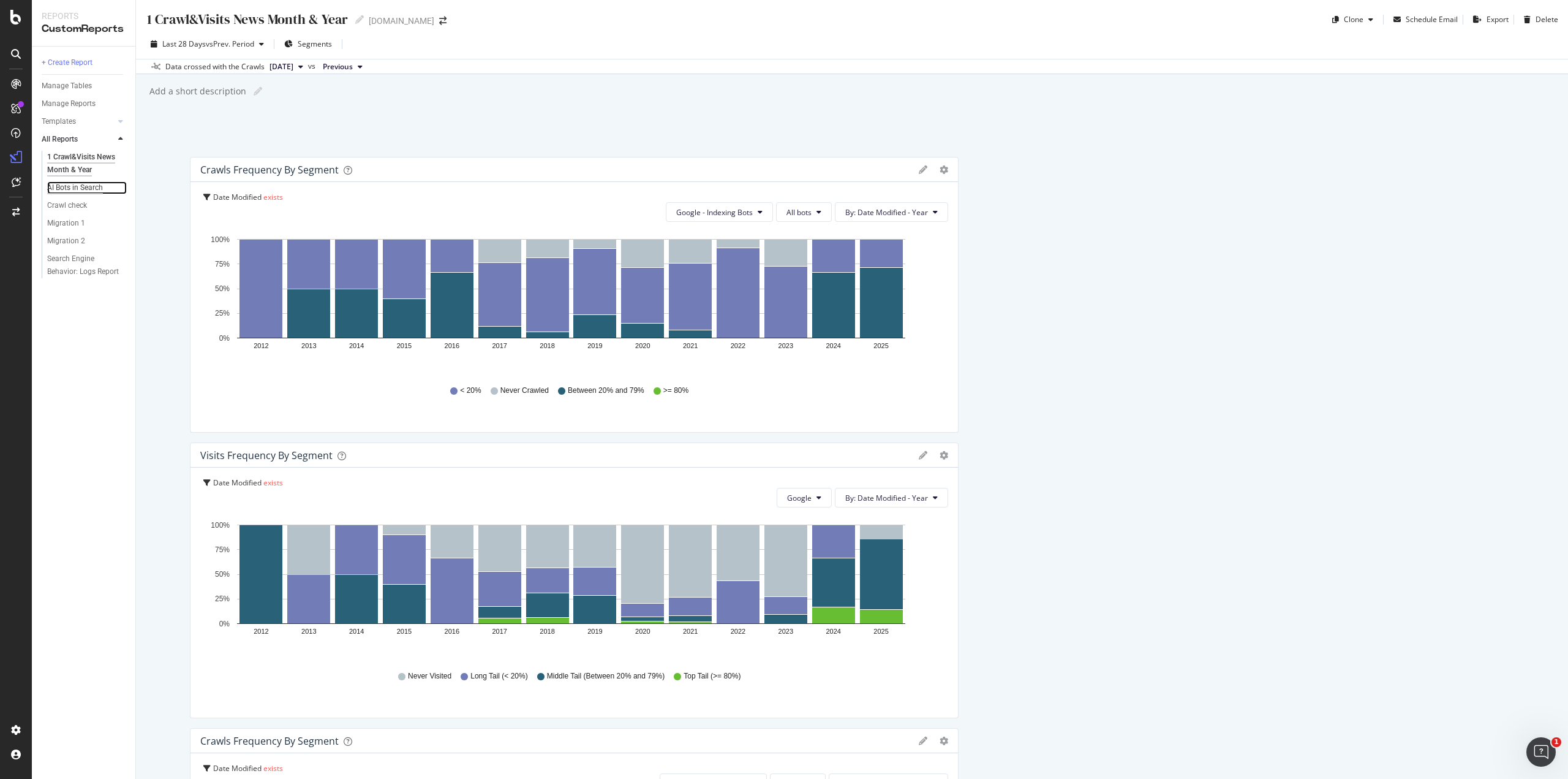
click at [98, 187] on div "AI Bots in Search" at bounding box center [75, 187] width 56 height 13
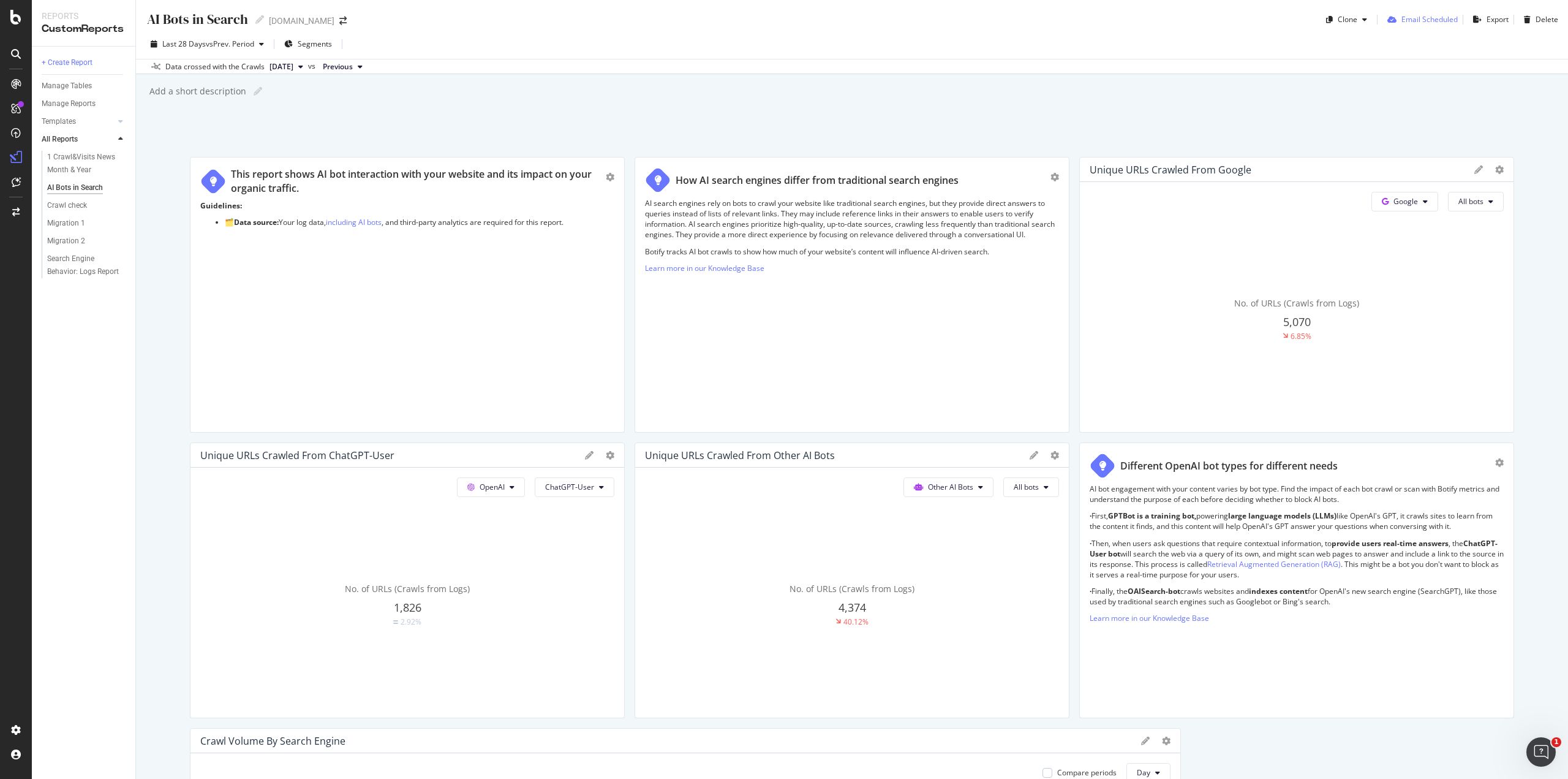
click at [1404, 20] on div "Email Scheduled" at bounding box center [1430, 19] width 57 height 10
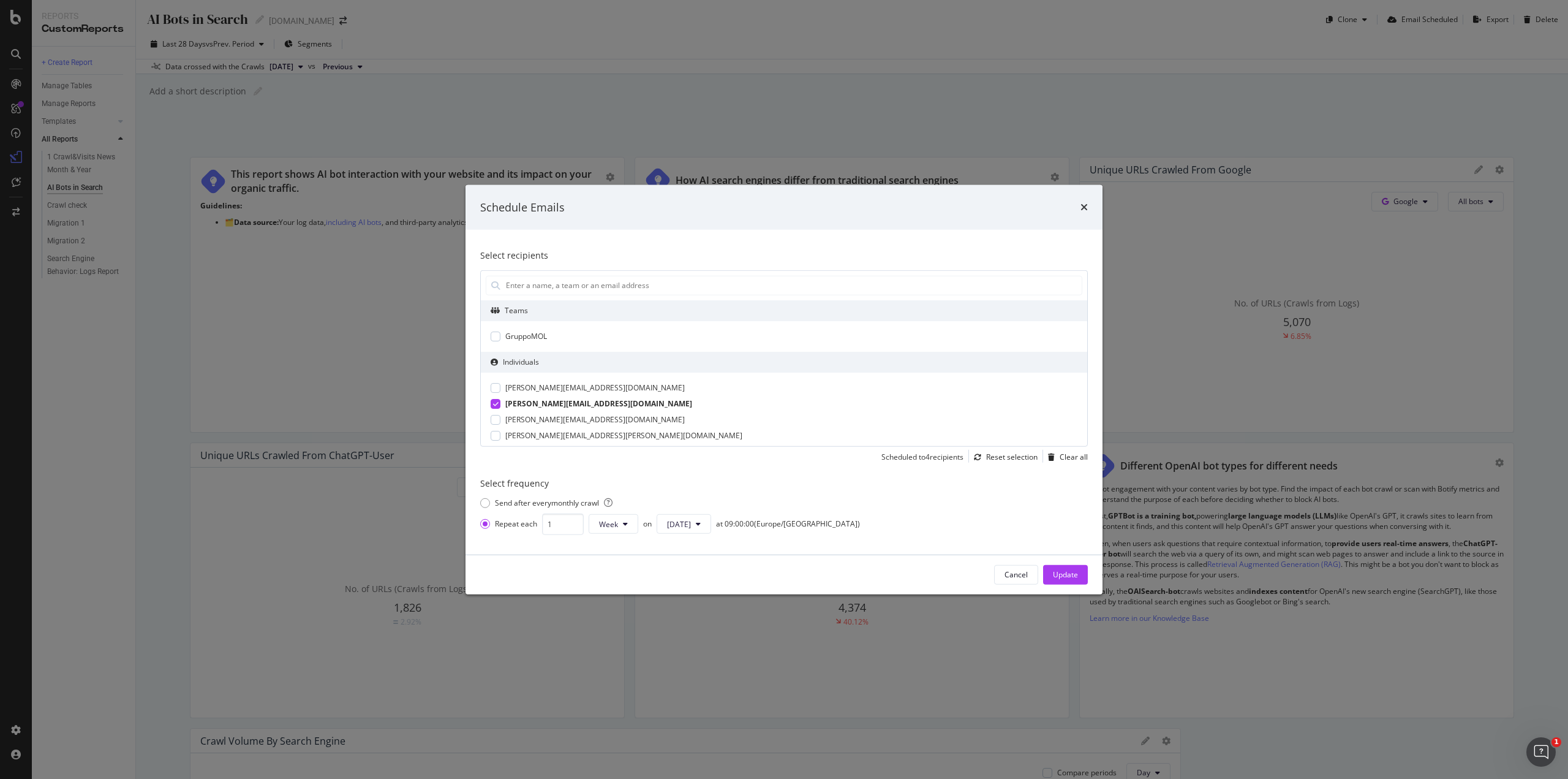
click at [575, 400] on div "[PERSON_NAME][EMAIL_ADDRESS][DOMAIN_NAME]" at bounding box center [599, 403] width 187 height 11
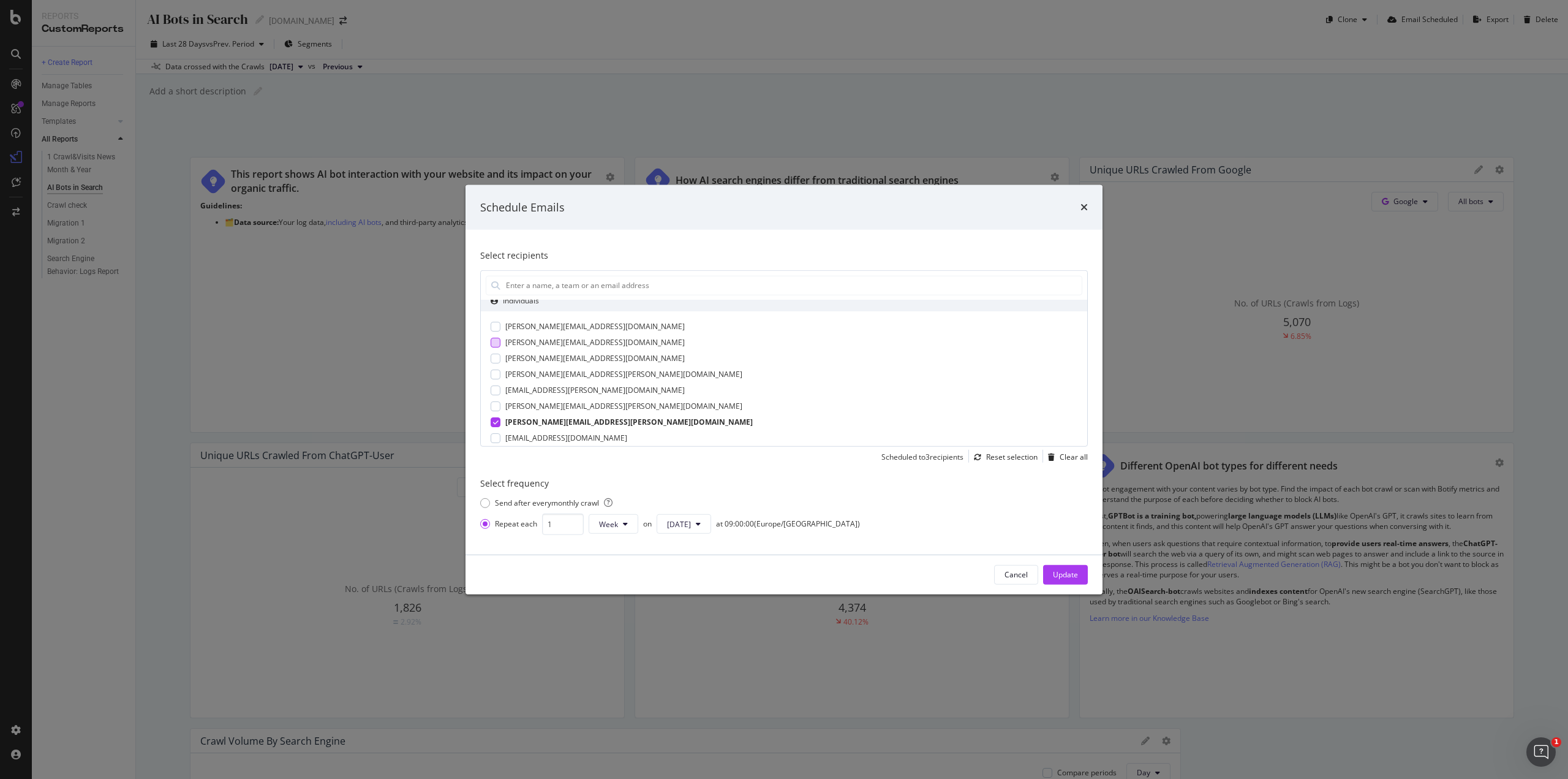
scroll to position [123, 0]
click at [596, 345] on div "[PERSON_NAME][EMAIL_ADDRESS][PERSON_NAME][DOMAIN_NAME]" at bounding box center [624, 344] width 237 height 11
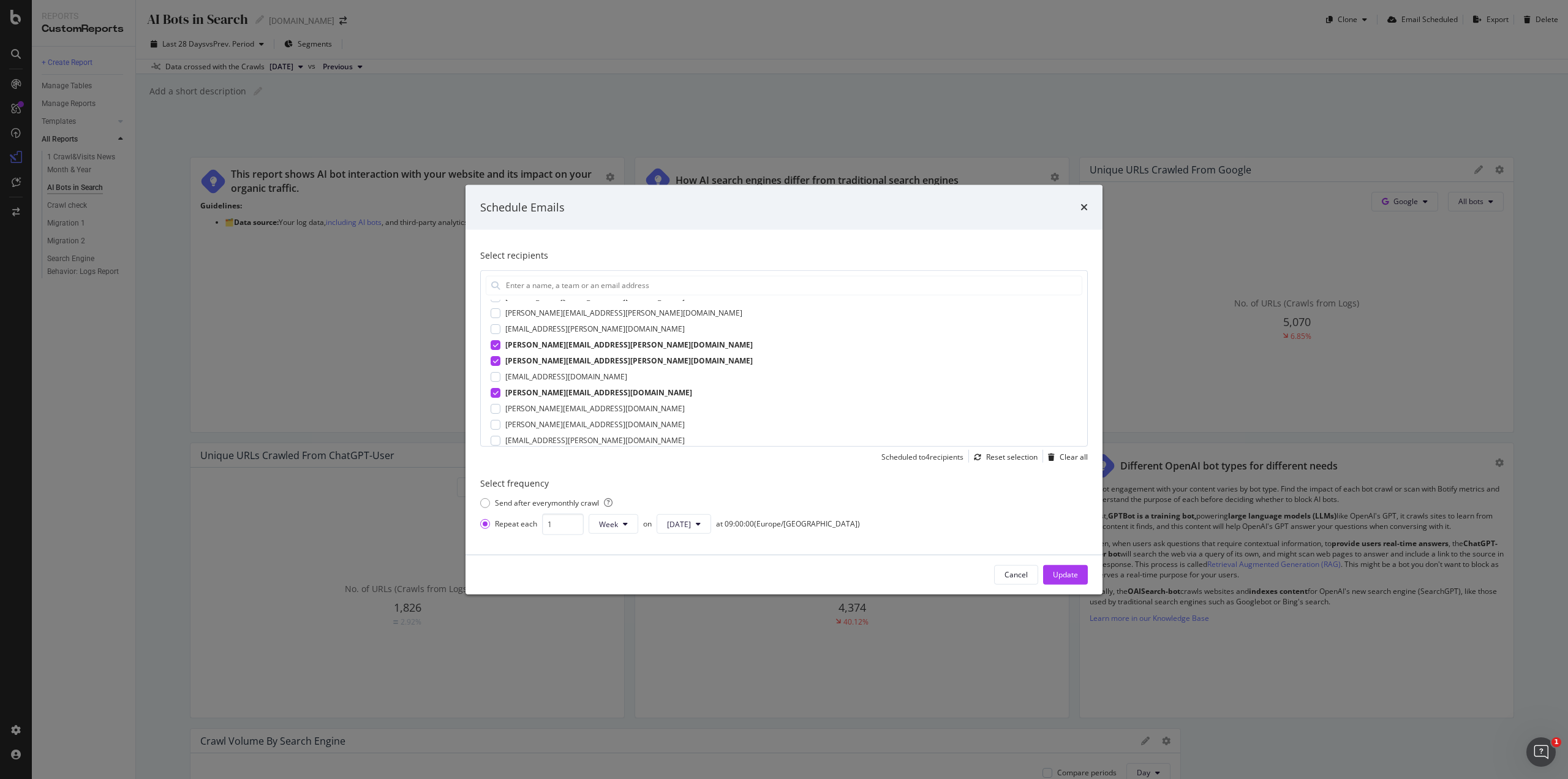
click at [594, 357] on div "[PERSON_NAME][EMAIL_ADDRESS][PERSON_NAME][DOMAIN_NAME]" at bounding box center [629, 359] width 248 height 11
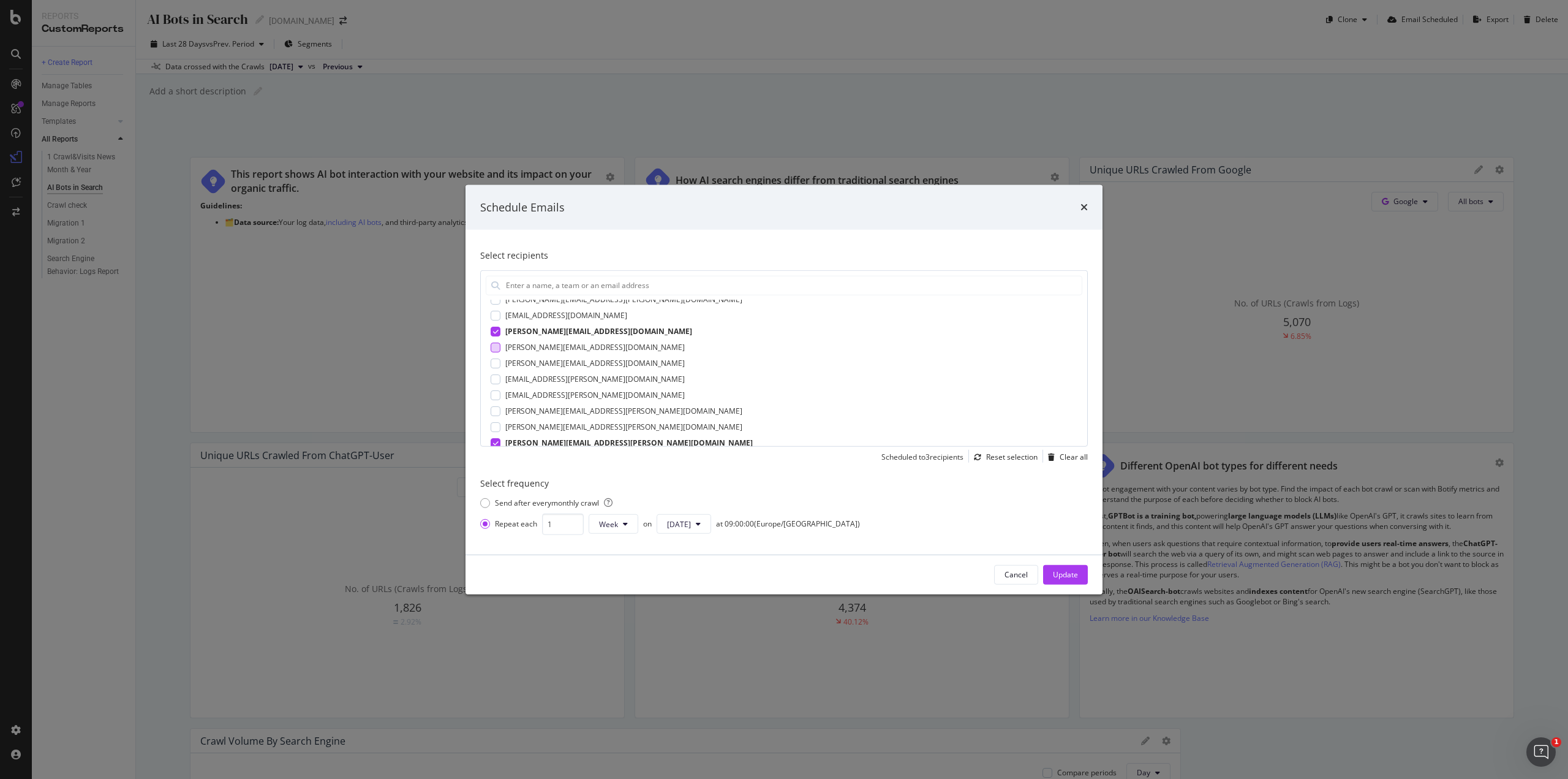
click at [596, 345] on div "[PERSON_NAME][EMAIL_ADDRESS][DOMAIN_NAME]" at bounding box center [595, 346] width 179 height 11
click at [598, 328] on div "[PERSON_NAME][EMAIL_ADDRESS][DOMAIN_NAME]" at bounding box center [599, 330] width 187 height 11
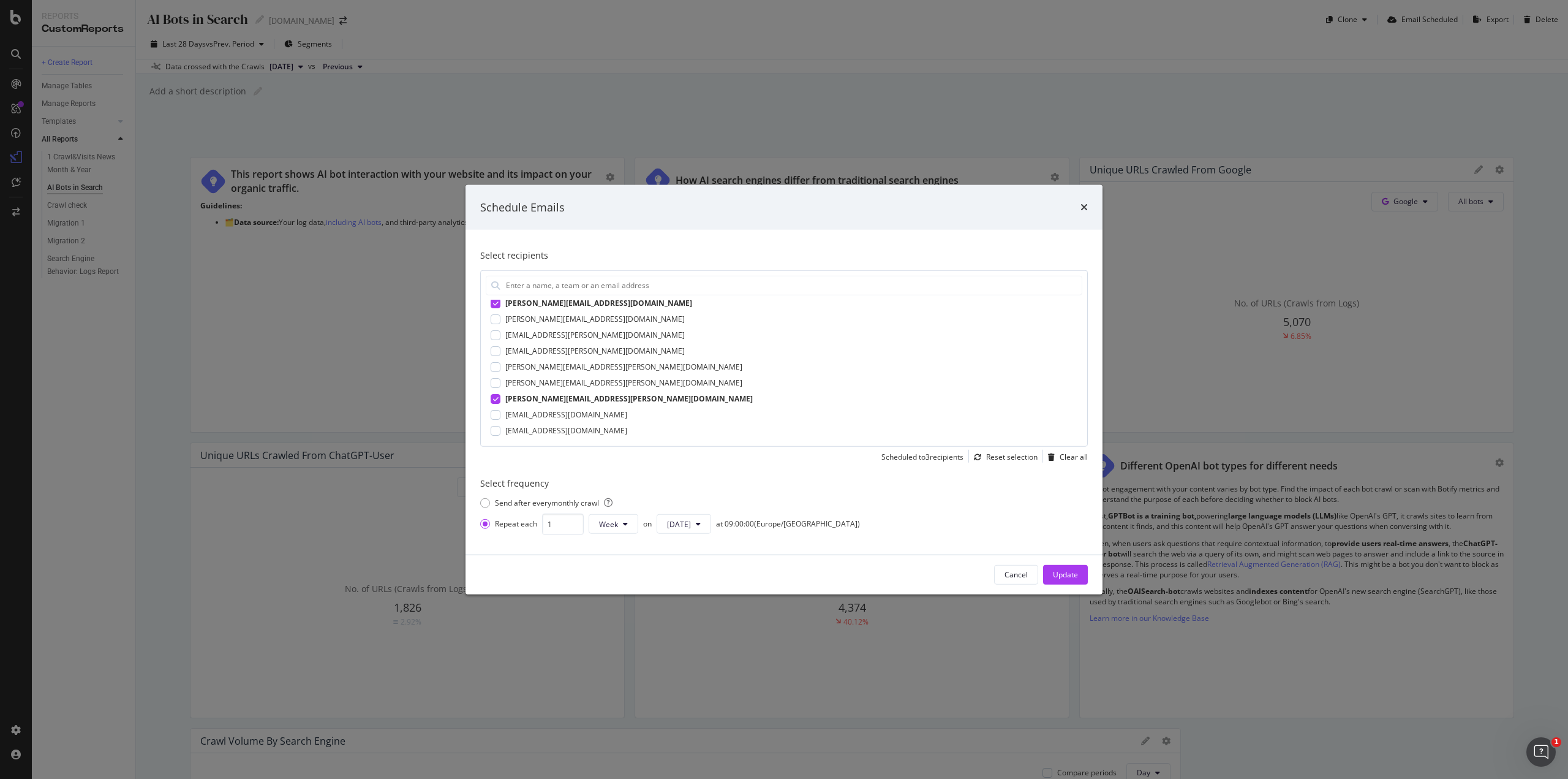
click at [583, 394] on div "[PERSON_NAME][EMAIL_ADDRESS][PERSON_NAME][DOMAIN_NAME]" at bounding box center [629, 398] width 248 height 11
click at [585, 380] on div "[PERSON_NAME][EMAIL_ADDRESS][PERSON_NAME][DOMAIN_NAME]" at bounding box center [624, 382] width 237 height 11
click at [596, 336] on div "[EMAIL_ADDRESS][PERSON_NAME][DOMAIN_NAME]" at bounding box center [595, 334] width 179 height 11
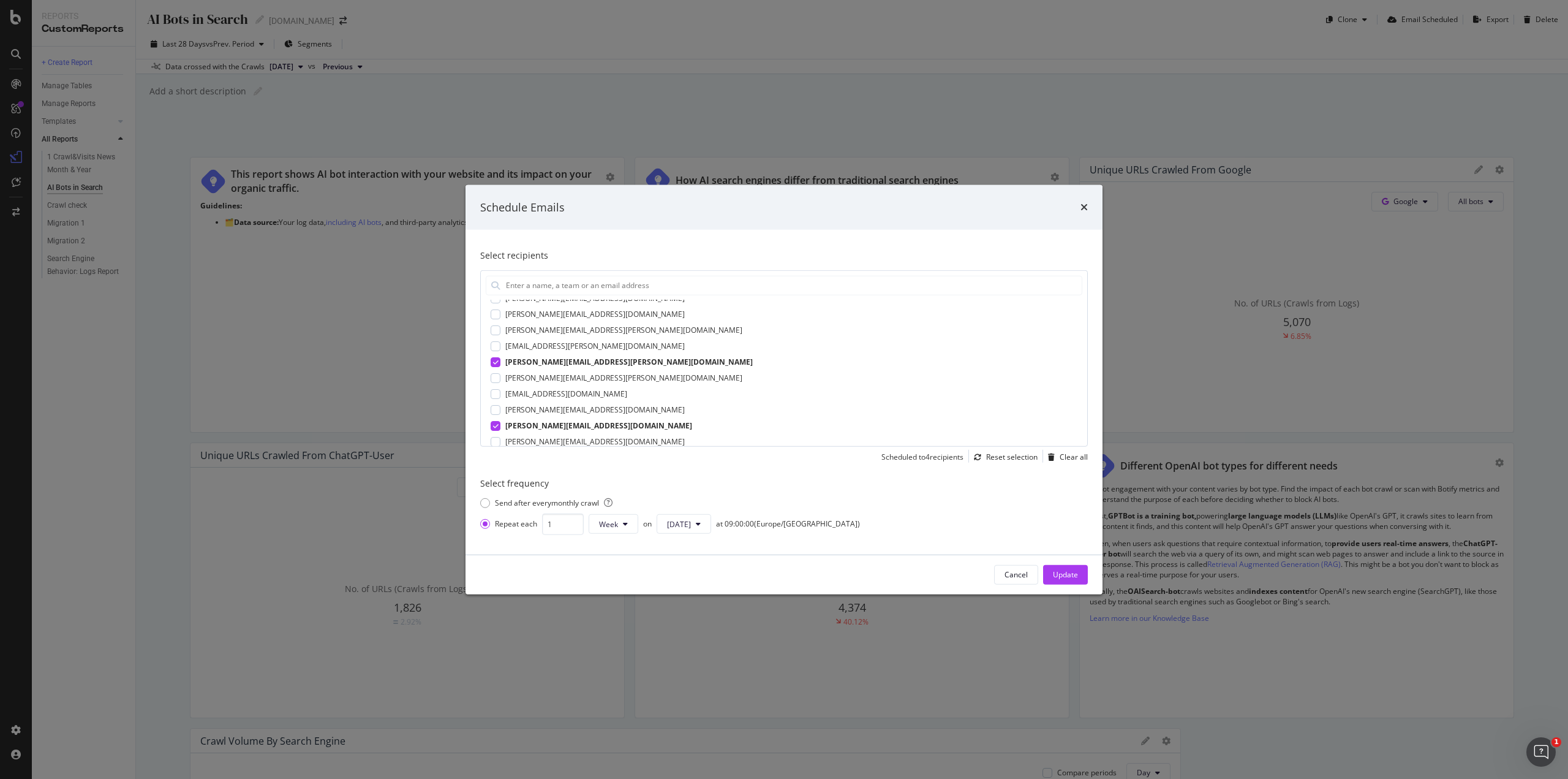
scroll to position [44, 0]
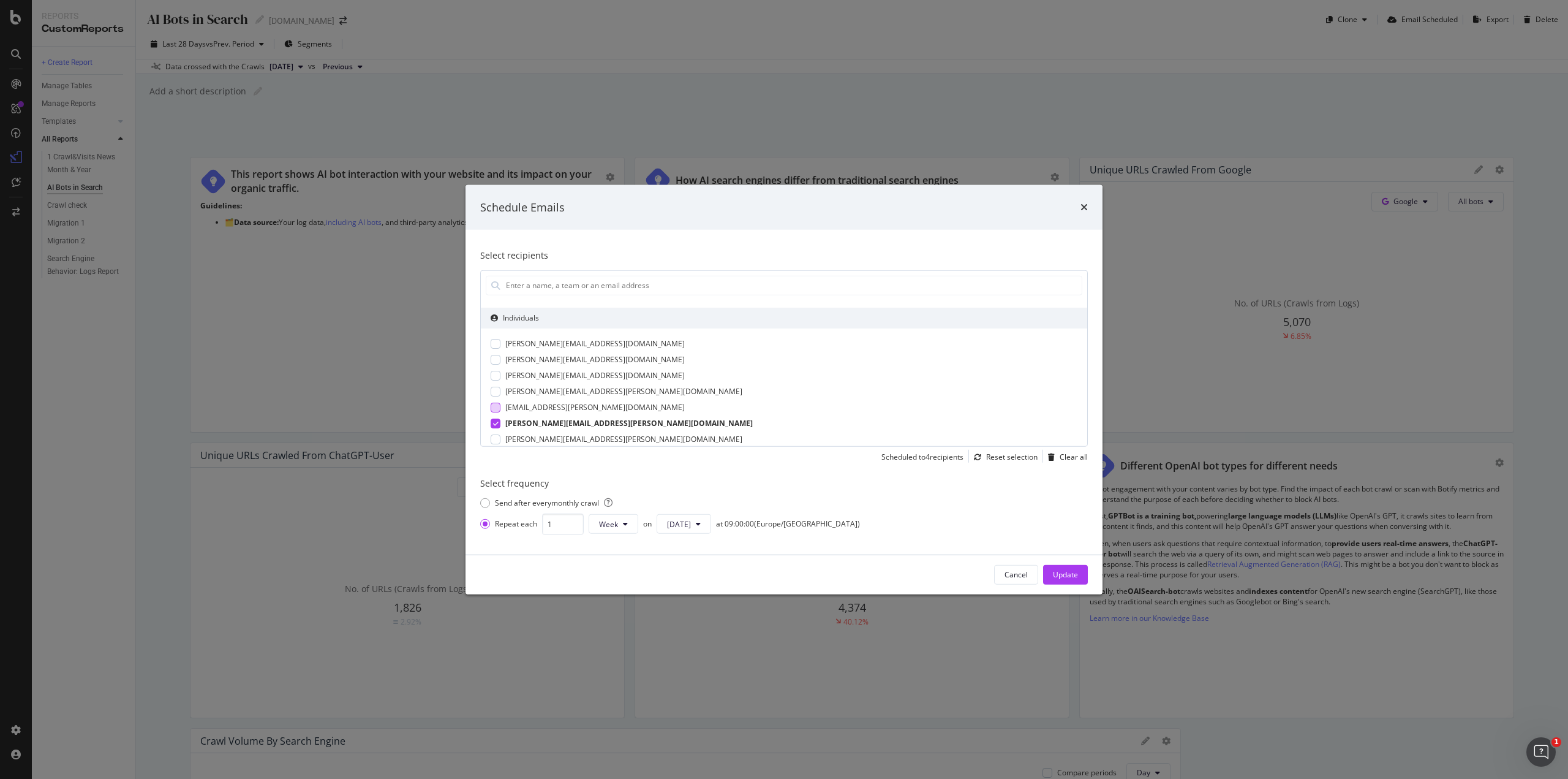
click at [572, 407] on div "[EMAIL_ADDRESS][PERSON_NAME][DOMAIN_NAME]" at bounding box center [595, 406] width 179 height 11
click at [1057, 574] on div "Update" at bounding box center [1066, 574] width 25 height 10
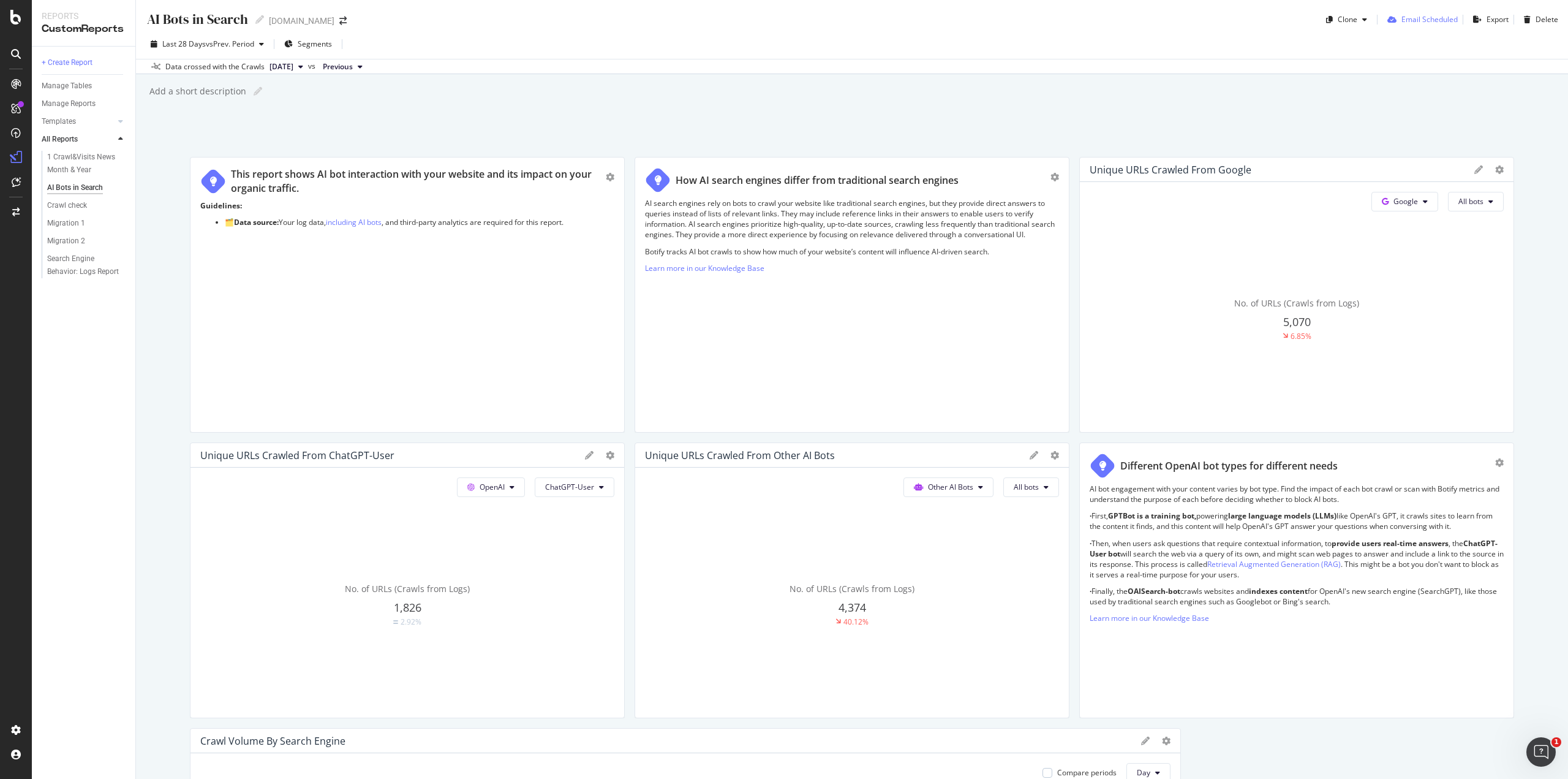
click at [1419, 23] on div "Email Scheduled" at bounding box center [1430, 19] width 57 height 10
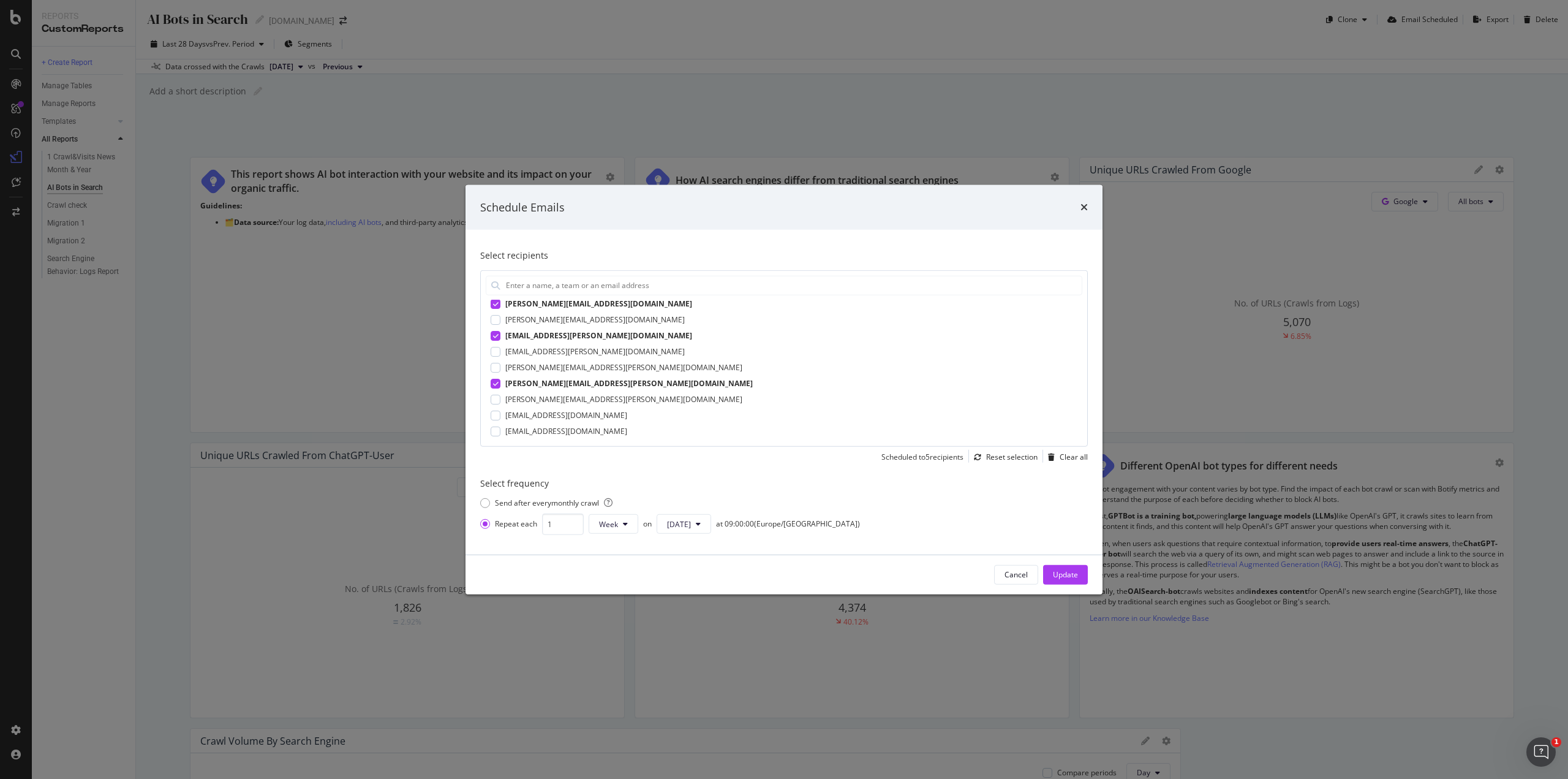
scroll to position [228, 0]
click at [1078, 570] on div "Update" at bounding box center [1066, 574] width 25 height 10
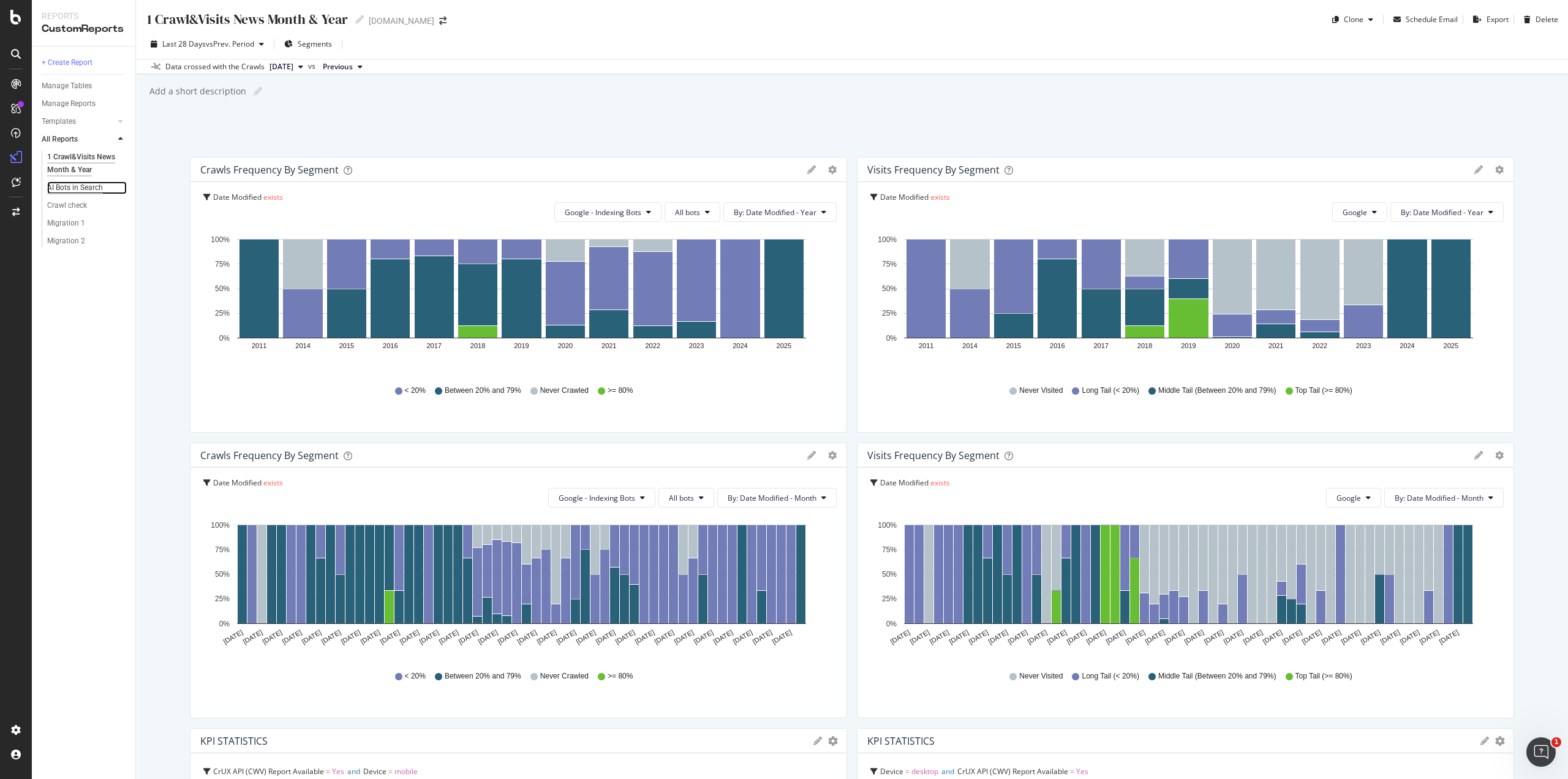
click at [78, 189] on div "AI Bots in Search" at bounding box center [75, 187] width 56 height 13
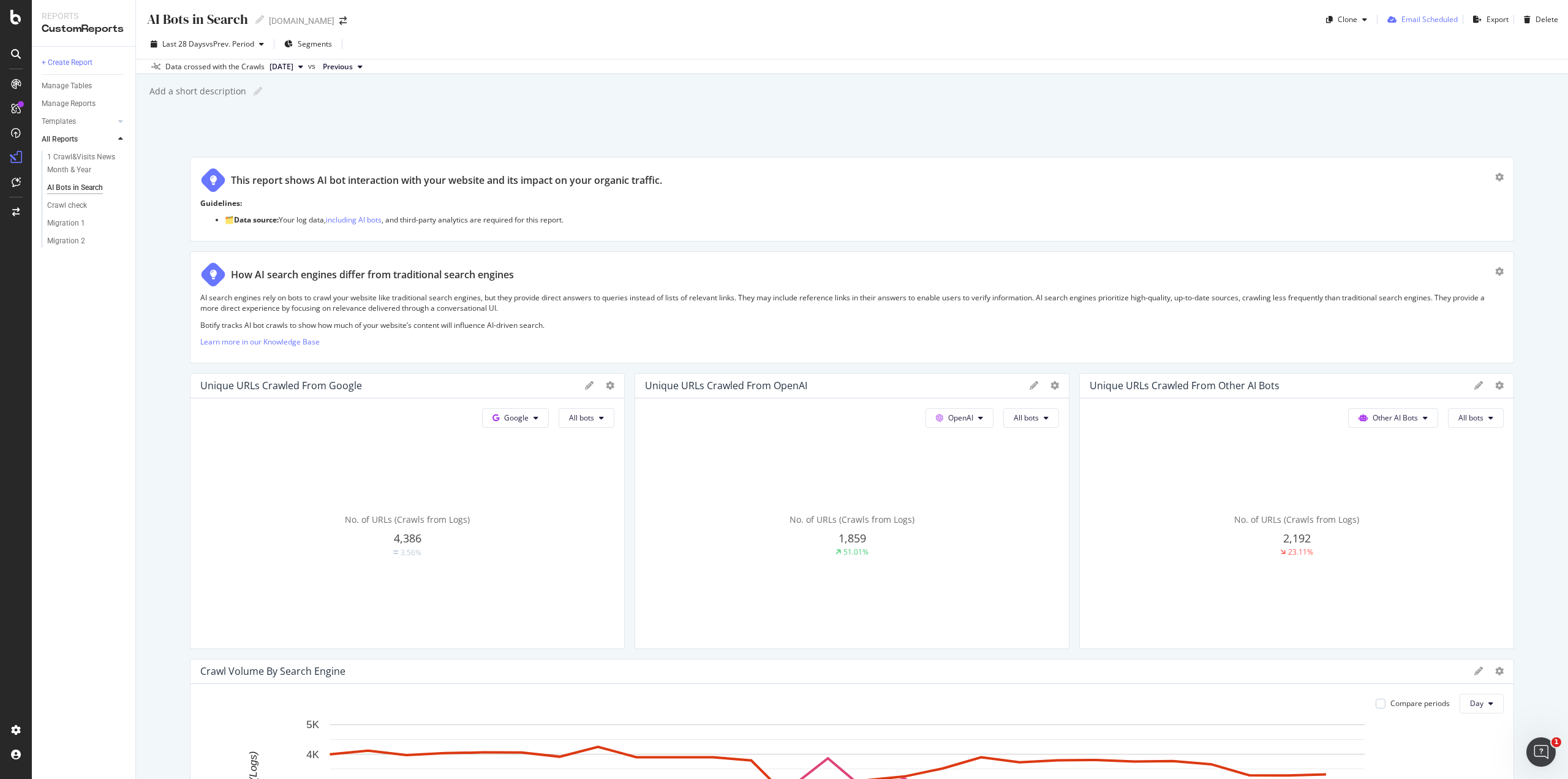
click at [1407, 18] on div "Email Scheduled" at bounding box center [1430, 19] width 57 height 10
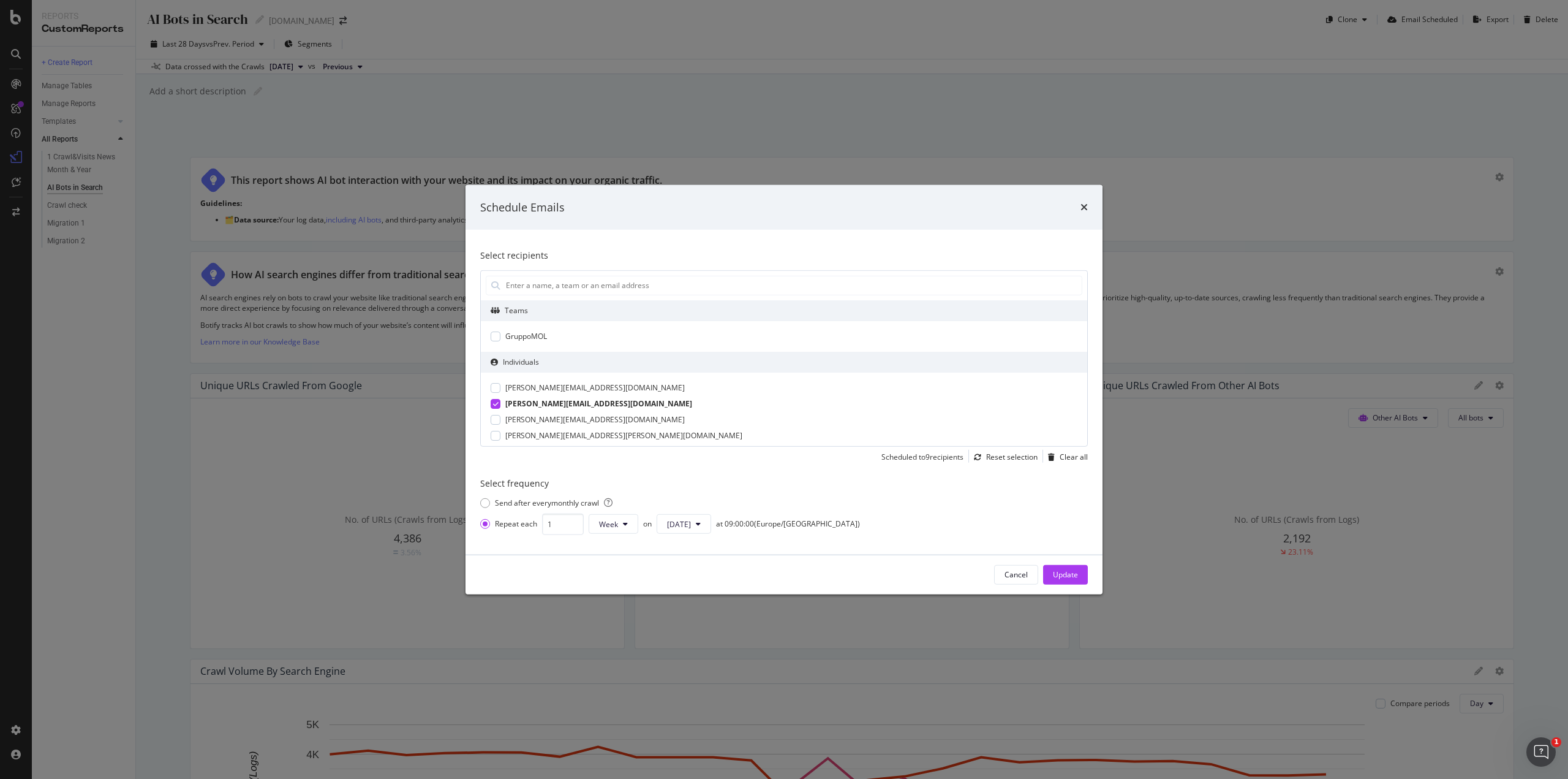
click at [535, 401] on div "[PERSON_NAME][EMAIL_ADDRESS][DOMAIN_NAME]" at bounding box center [599, 403] width 187 height 11
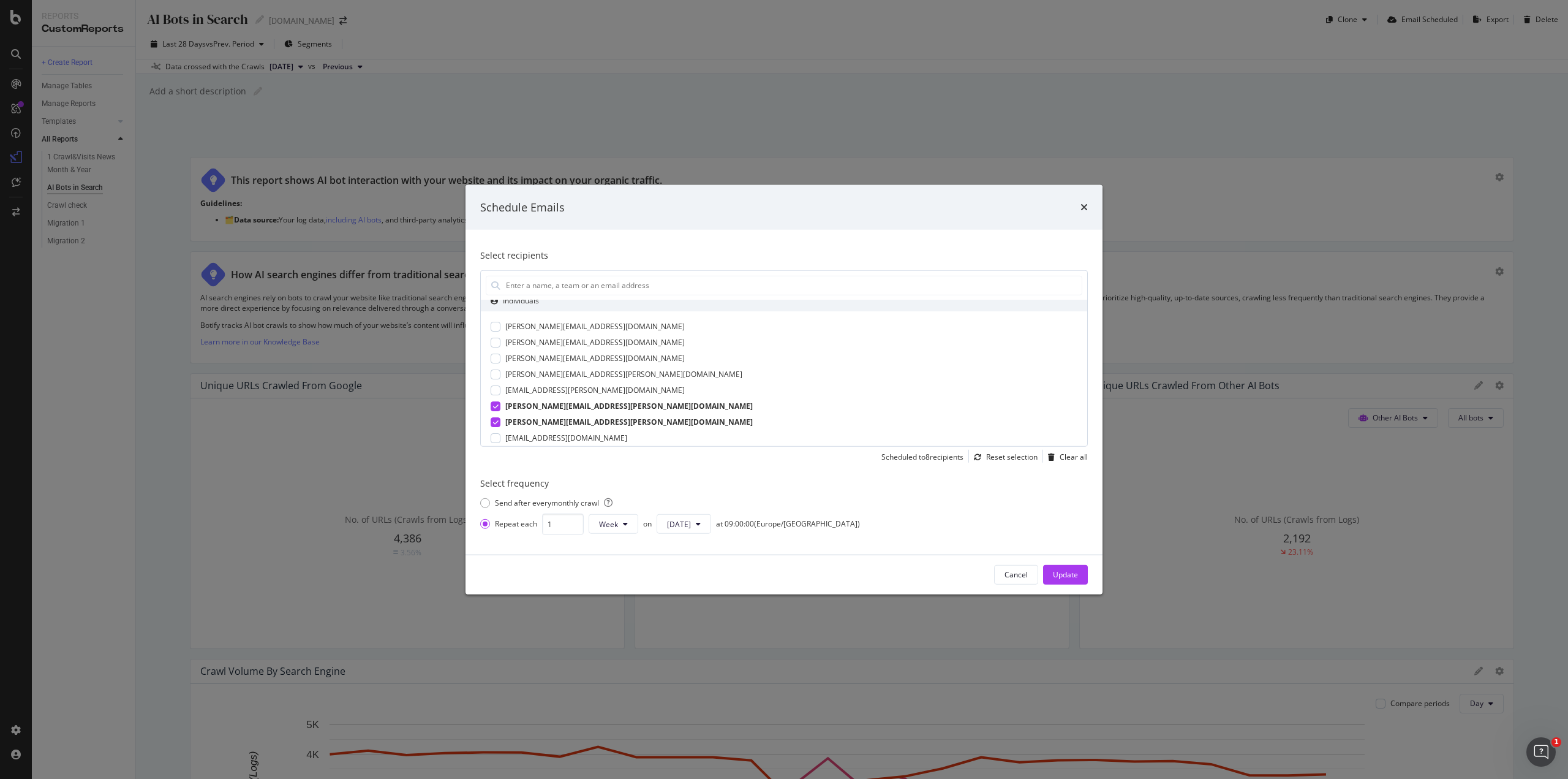
click at [536, 421] on div "[PERSON_NAME][EMAIL_ADDRESS][PERSON_NAME][DOMAIN_NAME]" at bounding box center [629, 421] width 248 height 11
click at [547, 391] on div "[PERSON_NAME][EMAIL_ADDRESS][DOMAIN_NAME]" at bounding box center [599, 391] width 187 height 11
click at [551, 425] on div "[PERSON_NAME][EMAIL_ADDRESS][DOMAIN_NAME]" at bounding box center [599, 424] width 187 height 11
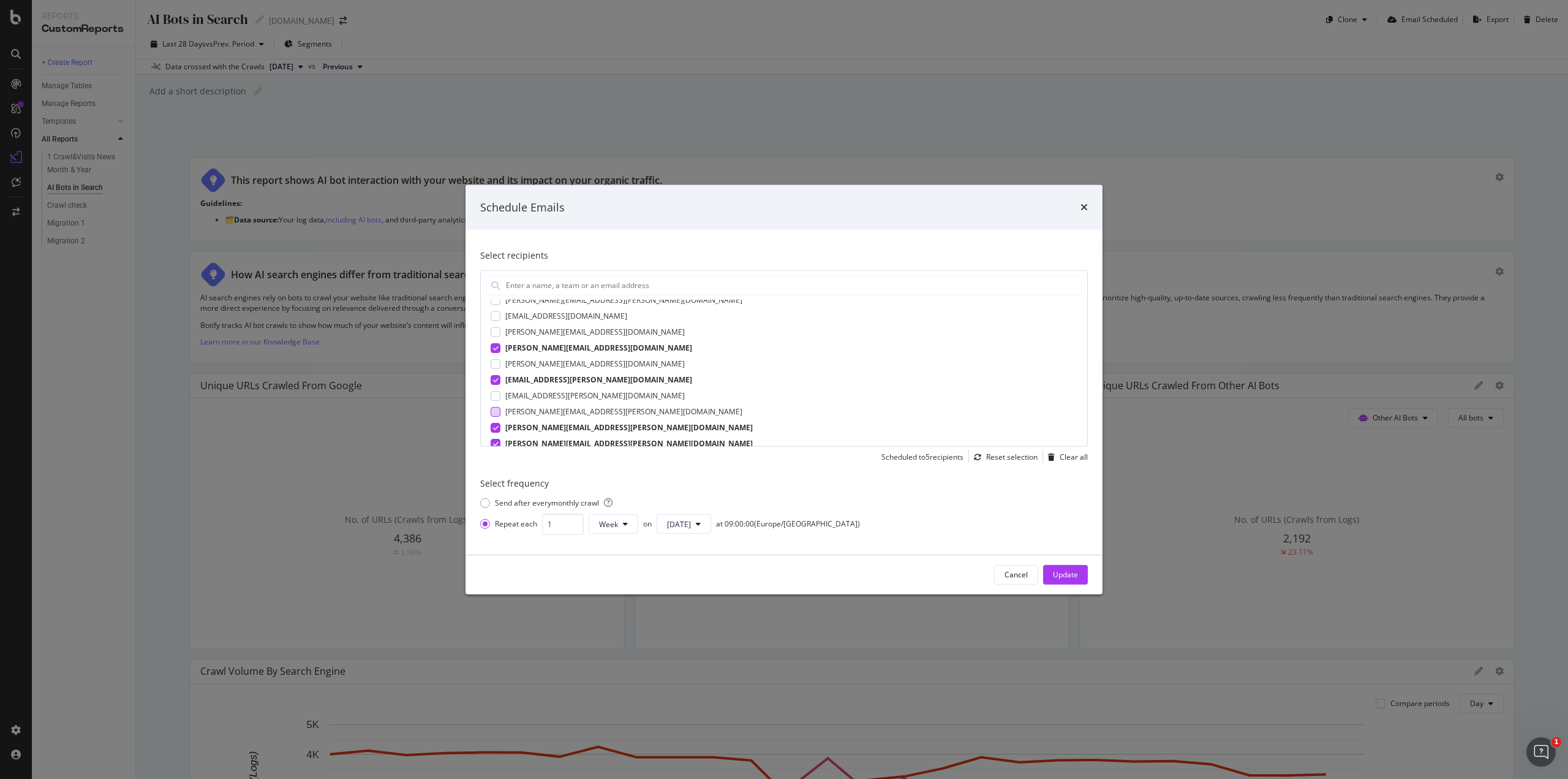
scroll to position [183, 0]
click at [550, 442] on div "[PERSON_NAME][EMAIL_ADDRESS][PERSON_NAME][DOMAIN_NAME]" at bounding box center [629, 442] width 248 height 11
click at [553, 347] on div "[EMAIL_ADDRESS][PERSON_NAME][DOMAIN_NAME]" at bounding box center [595, 345] width 179 height 11
click at [1073, 567] on div "Update" at bounding box center [1066, 575] width 25 height 18
